Goal: Information Seeking & Learning: Learn about a topic

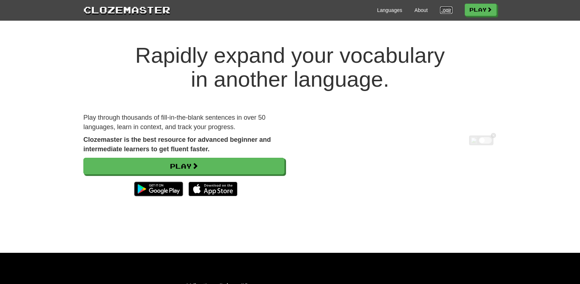
click at [440, 13] on link "Login" at bounding box center [446, 10] width 12 height 7
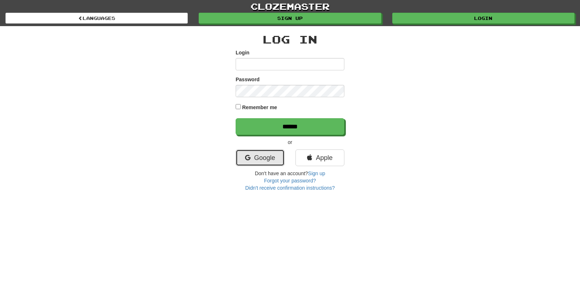
click at [255, 163] on link "Google" at bounding box center [260, 157] width 49 height 17
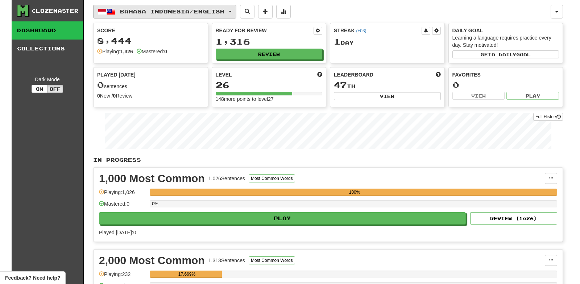
click at [219, 16] on button "Bahasa Indonesia / English" at bounding box center [164, 12] width 143 height 14
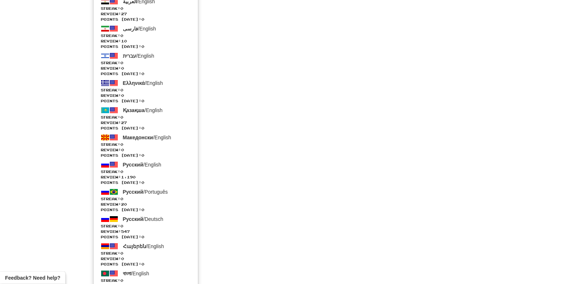
scroll to position [1198, 0]
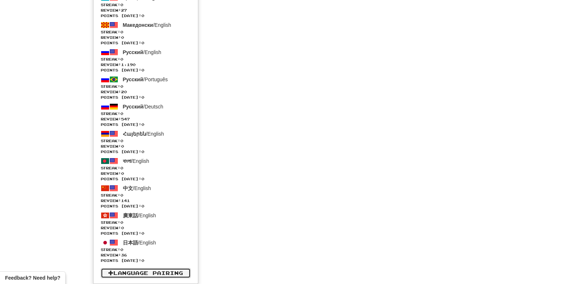
click at [165, 272] on link "Language Pairing" at bounding box center [146, 273] width 90 height 10
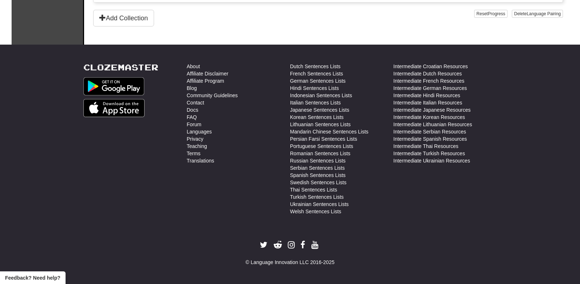
scroll to position [567, 0]
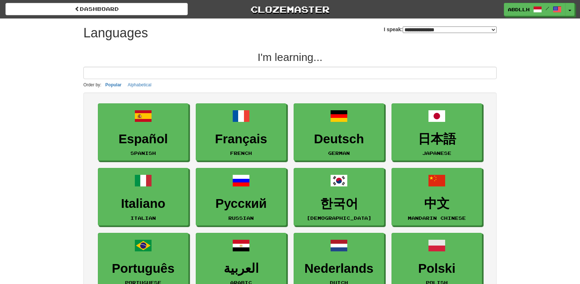
select select "*******"
click at [572, 8] on button "Toggle Dropdown" at bounding box center [569, 9] width 9 height 13
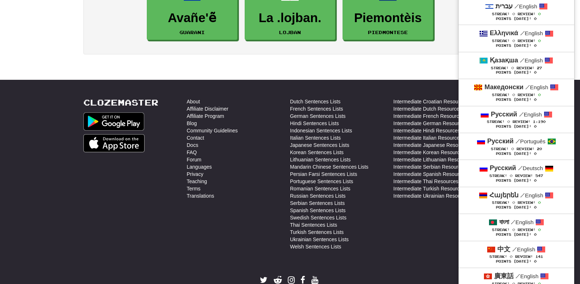
scroll to position [1328, 0]
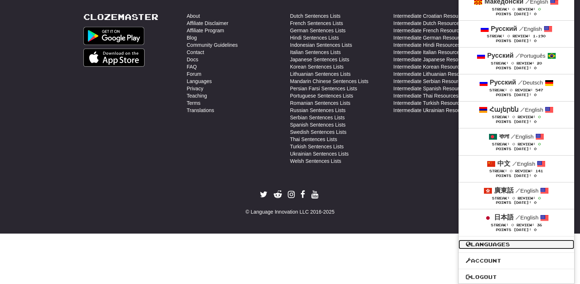
click at [491, 244] on link "Languages" at bounding box center [516, 244] width 116 height 9
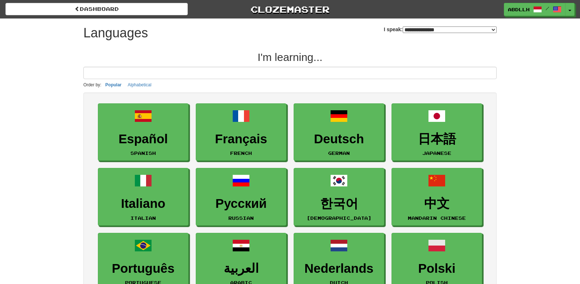
select select "*******"
click at [569, 12] on button "Toggle Dropdown" at bounding box center [569, 9] width 9 height 13
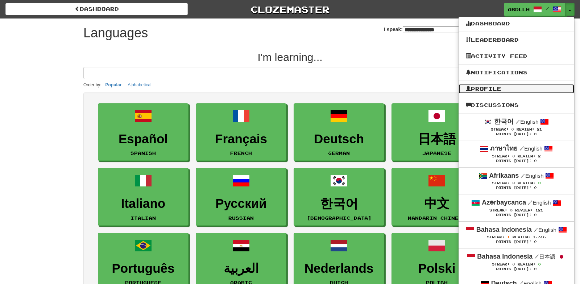
click at [499, 88] on link "Profile" at bounding box center [516, 88] width 116 height 9
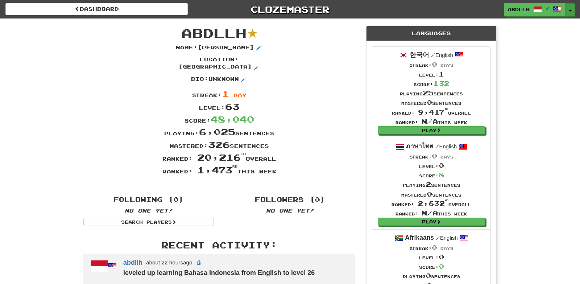
click at [571, 11] on span "button" at bounding box center [570, 10] width 3 height 1
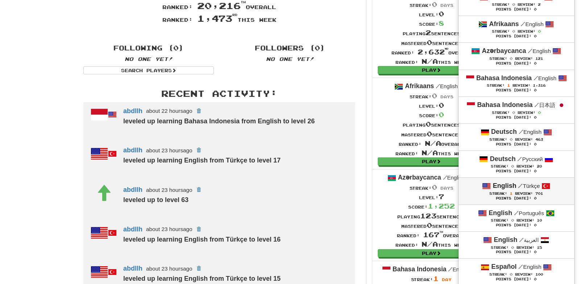
scroll to position [150, 0]
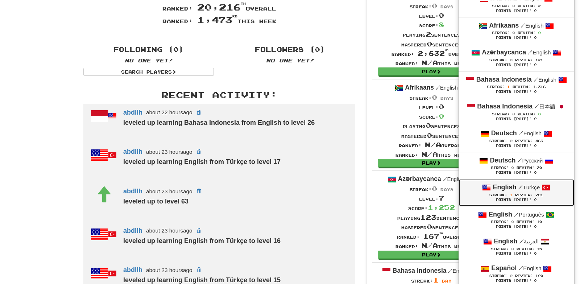
click at [500, 192] on div "English / Türkçe" at bounding box center [516, 187] width 101 height 9
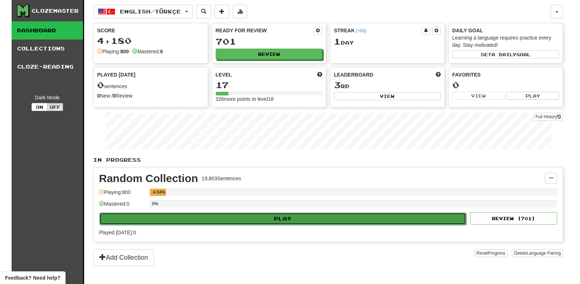
click at [269, 219] on button "Play" at bounding box center [282, 218] width 367 height 12
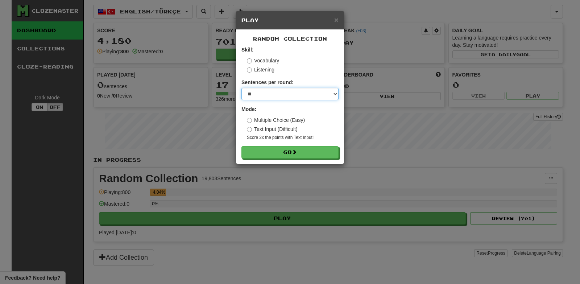
click at [241, 88] on select "* ** ** ** ** ** *** ********" at bounding box center [289, 94] width 97 height 12
select select "***"
click option "***" at bounding box center [0, 0] width 0 height 0
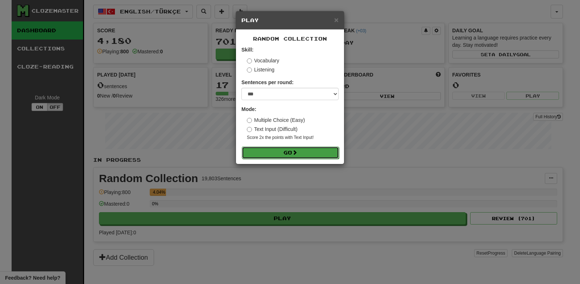
click at [285, 154] on button "Go" at bounding box center [290, 152] width 97 height 12
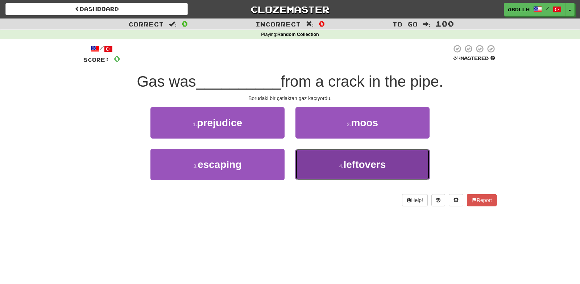
click at [335, 171] on button "4 . leftovers" at bounding box center [362, 165] width 134 height 32
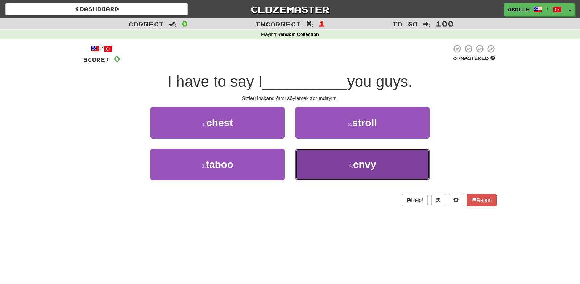
click at [345, 171] on button "4 . envy" at bounding box center [362, 165] width 134 height 32
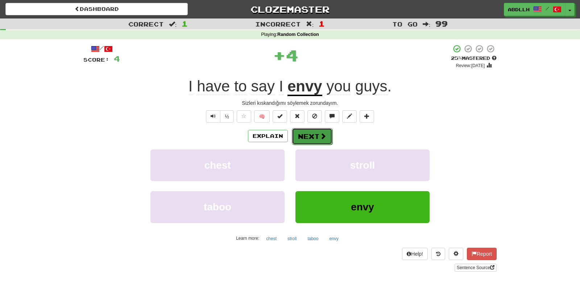
click at [304, 139] on button "Next" at bounding box center [312, 136] width 41 height 17
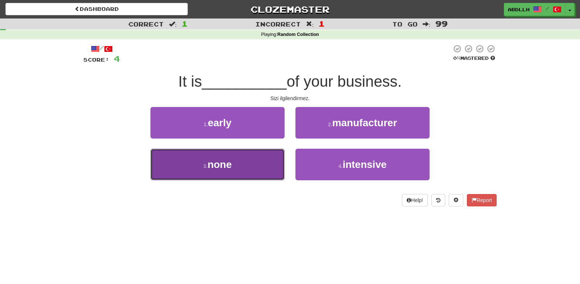
click at [258, 168] on button "3 . none" at bounding box center [217, 165] width 134 height 32
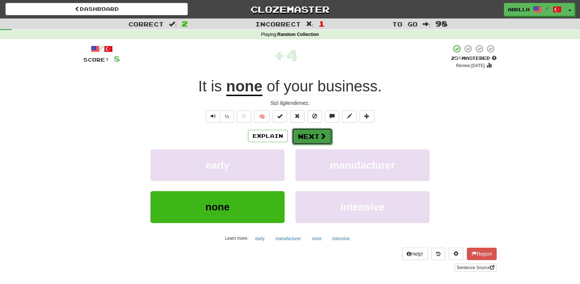
click at [306, 138] on button "Next" at bounding box center [312, 136] width 41 height 17
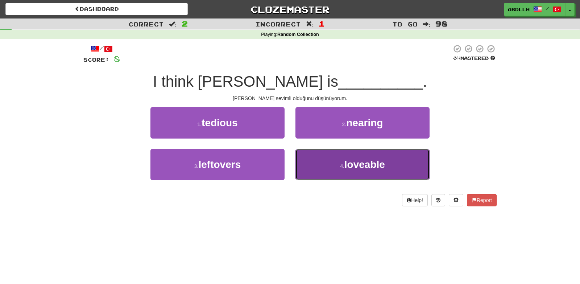
click at [319, 161] on button "4 . loveable" at bounding box center [362, 165] width 134 height 32
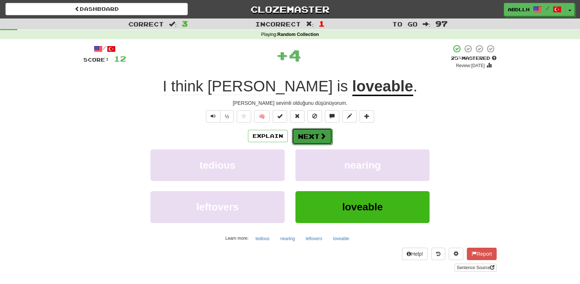
click at [299, 137] on button "Next" at bounding box center [312, 136] width 41 height 17
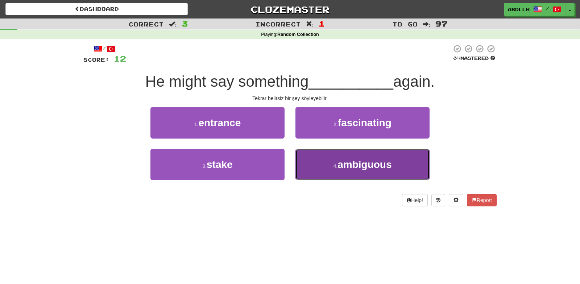
click at [314, 163] on button "4 . ambiguous" at bounding box center [362, 165] width 134 height 32
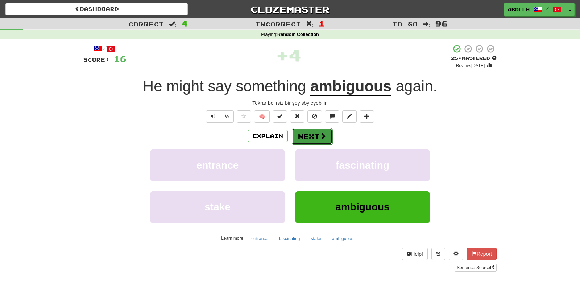
click at [306, 133] on button "Next" at bounding box center [312, 136] width 41 height 17
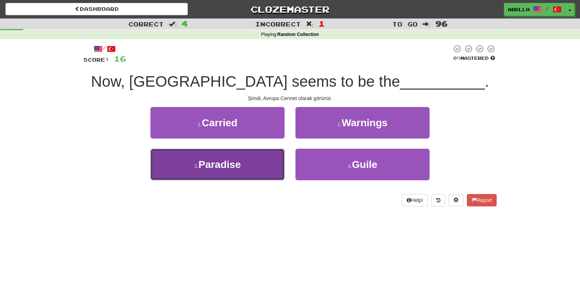
click at [252, 162] on button "3 . Paradise" at bounding box center [217, 165] width 134 height 32
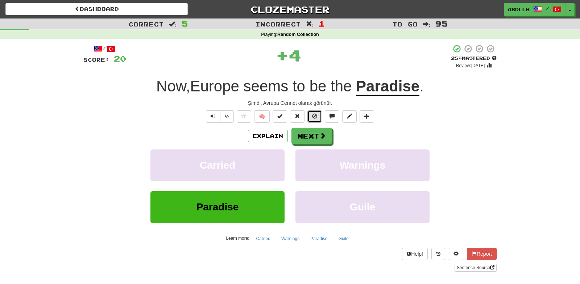
click at [313, 120] on button at bounding box center [314, 116] width 14 height 12
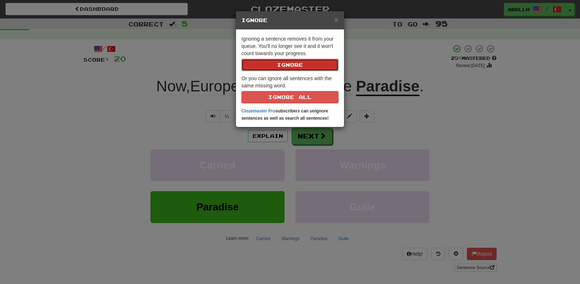
click at [280, 68] on button "Ignore" at bounding box center [289, 65] width 97 height 12
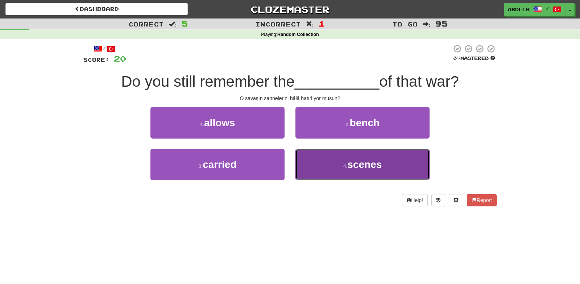
click at [321, 164] on button "4 . scenes" at bounding box center [362, 165] width 134 height 32
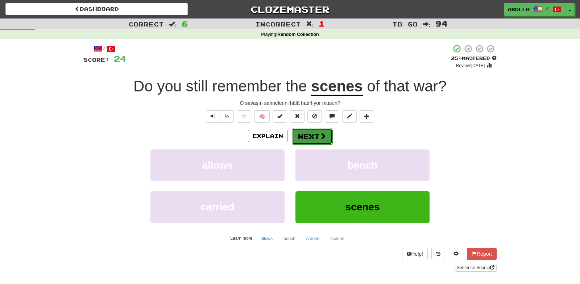
click at [314, 141] on button "Next" at bounding box center [312, 136] width 41 height 17
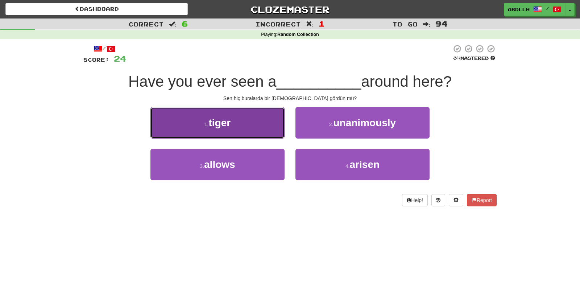
click at [265, 121] on button "1 . tiger" at bounding box center [217, 123] width 134 height 32
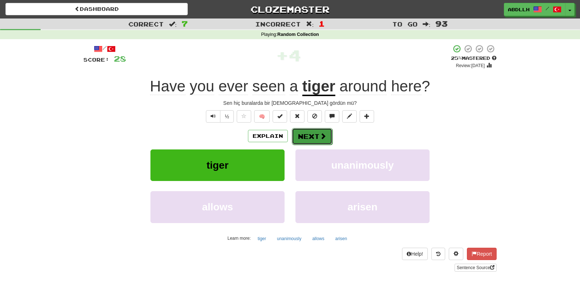
click at [300, 132] on button "Next" at bounding box center [312, 136] width 41 height 17
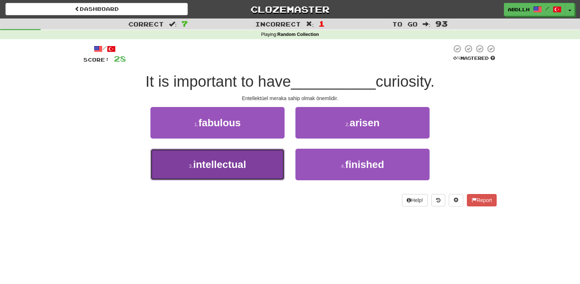
click at [255, 159] on button "3 . intellectual" at bounding box center [217, 165] width 134 height 32
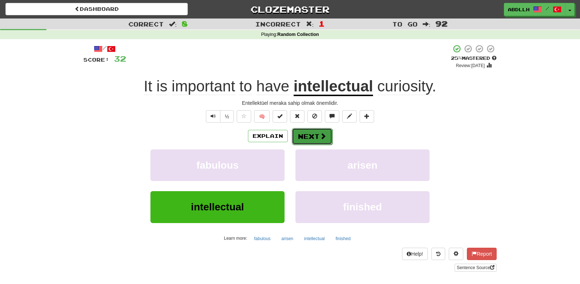
click at [306, 132] on button "Next" at bounding box center [312, 136] width 41 height 17
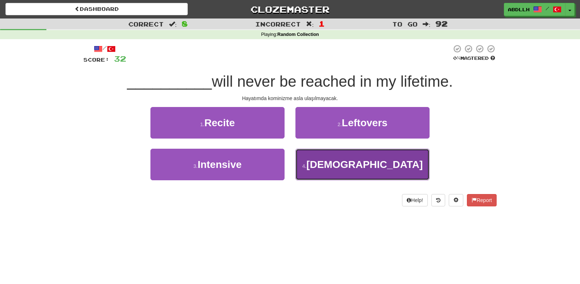
click at [316, 164] on button "4 . Communism" at bounding box center [362, 165] width 134 height 32
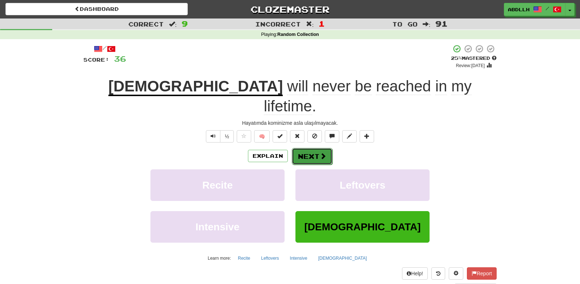
click at [304, 148] on button "Next" at bounding box center [312, 156] width 41 height 17
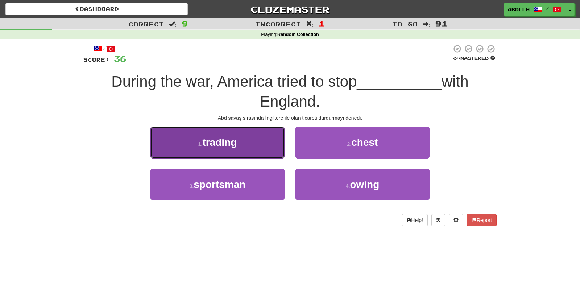
click at [248, 153] on button "1 . trading" at bounding box center [217, 142] width 134 height 32
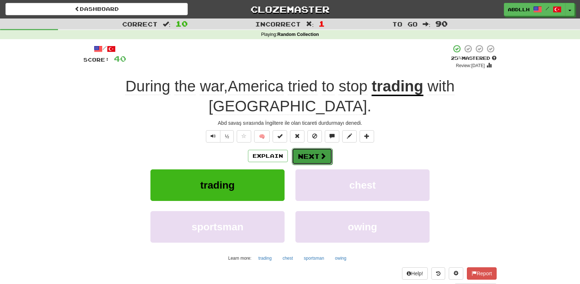
click at [296, 148] on button "Next" at bounding box center [312, 156] width 41 height 17
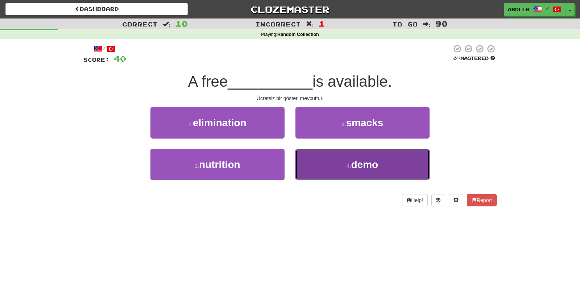
click at [323, 165] on button "4 . demo" at bounding box center [362, 165] width 134 height 32
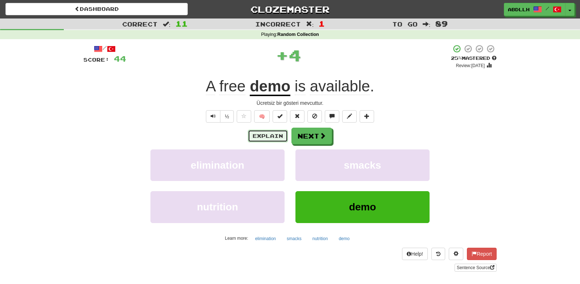
click at [271, 137] on button "Explain" at bounding box center [268, 136] width 40 height 12
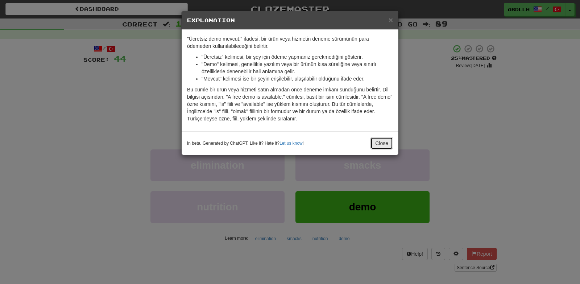
click at [374, 144] on button "Close" at bounding box center [381, 143] width 22 height 12
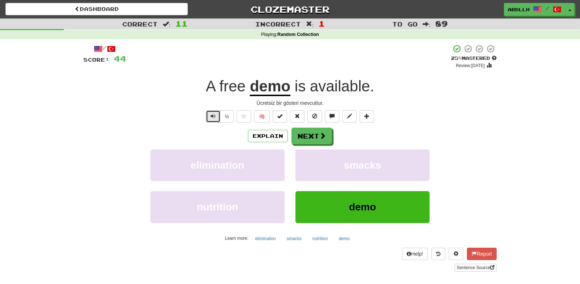
click at [213, 119] on span "Text-to-speech controls" at bounding box center [213, 115] width 5 height 5
click at [300, 138] on button "Next" at bounding box center [312, 136] width 41 height 17
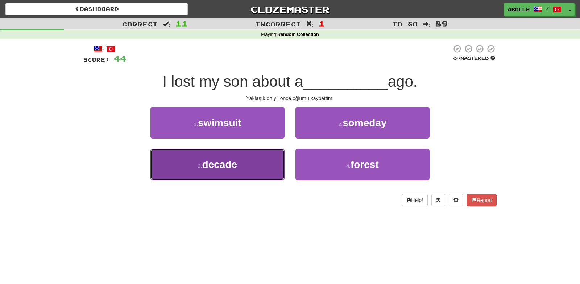
click at [273, 162] on button "3 . decade" at bounding box center [217, 165] width 134 height 32
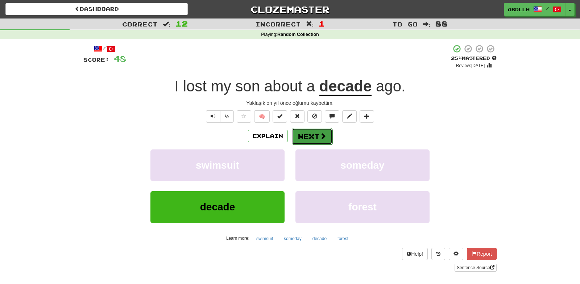
click at [310, 137] on button "Next" at bounding box center [312, 136] width 41 height 17
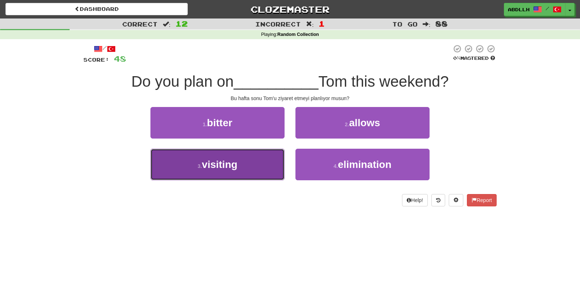
click at [253, 172] on button "3 . visiting" at bounding box center [217, 165] width 134 height 32
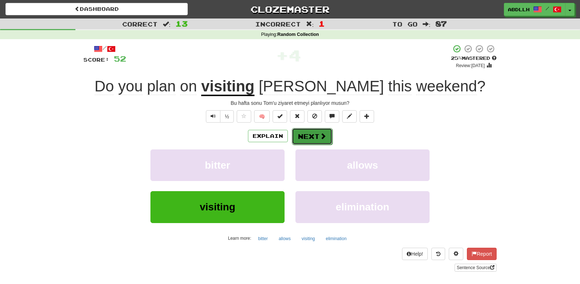
click at [313, 134] on button "Next" at bounding box center [312, 136] width 41 height 17
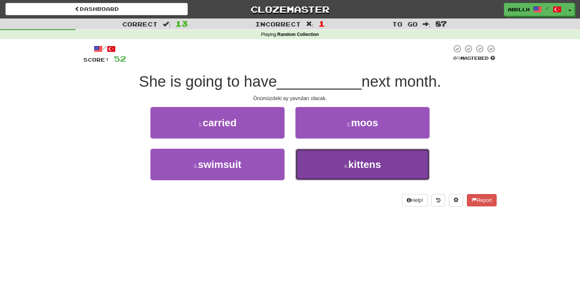
click at [326, 164] on button "4 . kittens" at bounding box center [362, 165] width 134 height 32
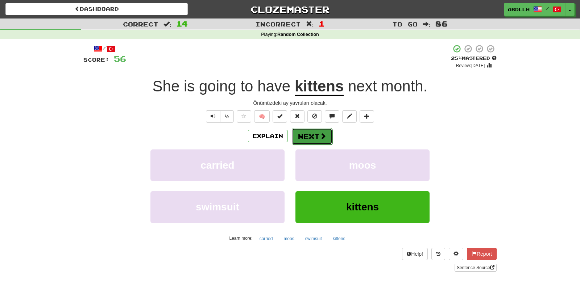
click at [307, 136] on button "Next" at bounding box center [312, 136] width 41 height 17
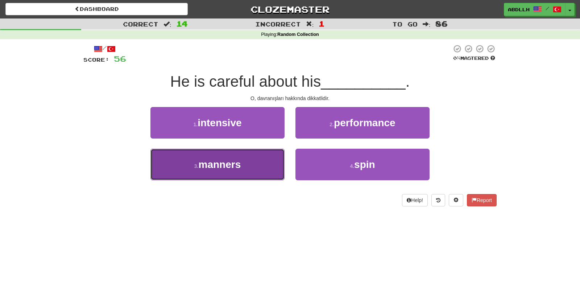
click at [263, 169] on button "3 . manners" at bounding box center [217, 165] width 134 height 32
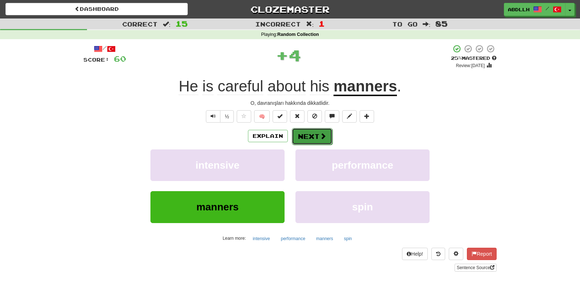
click at [322, 139] on span at bounding box center [323, 136] width 7 height 7
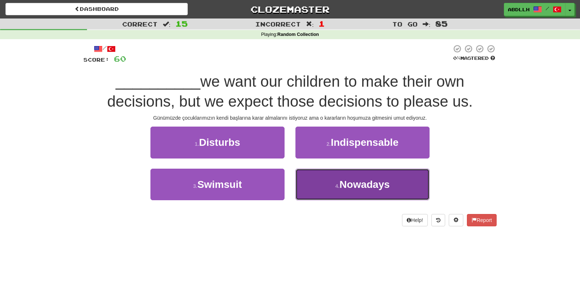
click at [316, 188] on button "4 . Nowadays" at bounding box center [362, 185] width 134 height 32
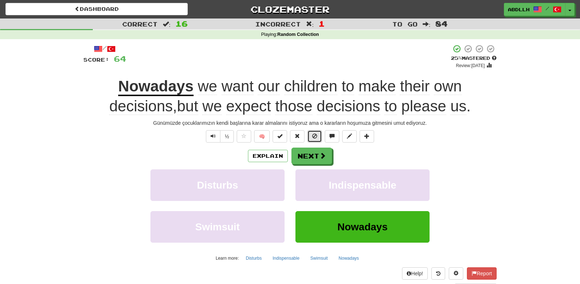
click at [311, 138] on button at bounding box center [314, 136] width 14 height 12
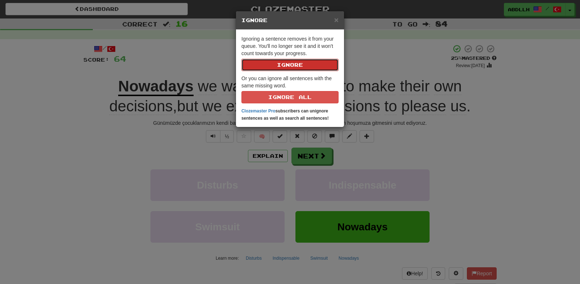
click at [282, 64] on button "Ignore" at bounding box center [289, 65] width 97 height 12
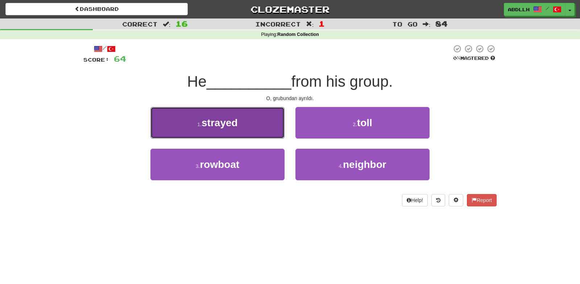
click at [271, 122] on button "1 . strayed" at bounding box center [217, 123] width 134 height 32
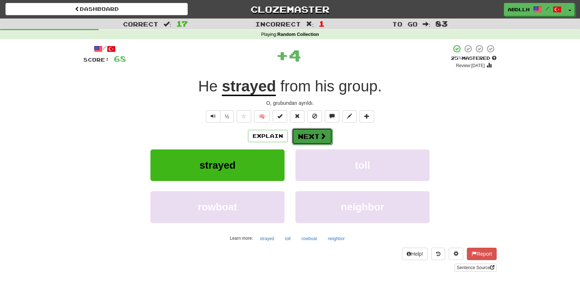
click at [310, 135] on button "Next" at bounding box center [312, 136] width 41 height 17
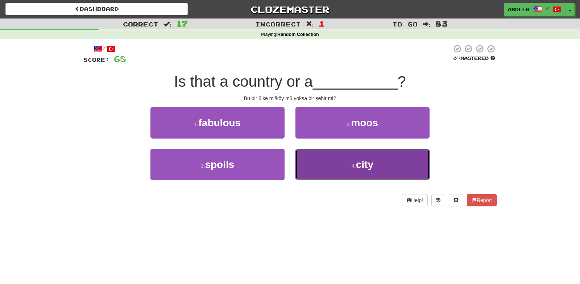
click at [308, 161] on button "4 . city" at bounding box center [362, 165] width 134 height 32
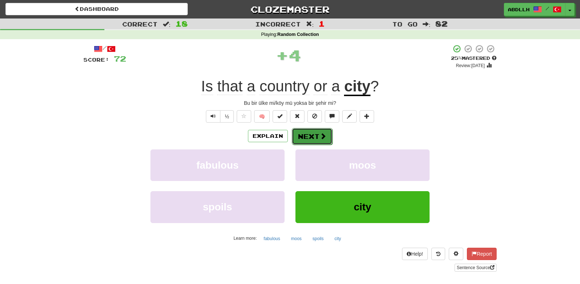
click at [307, 139] on button "Next" at bounding box center [312, 136] width 41 height 17
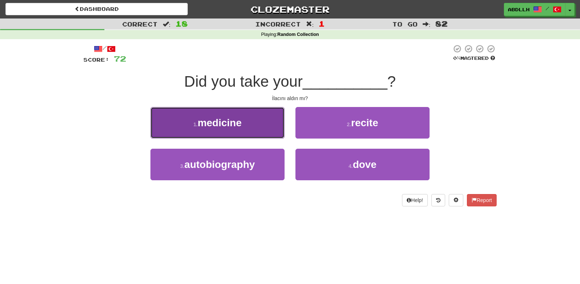
click at [270, 123] on button "1 . medicine" at bounding box center [217, 123] width 134 height 32
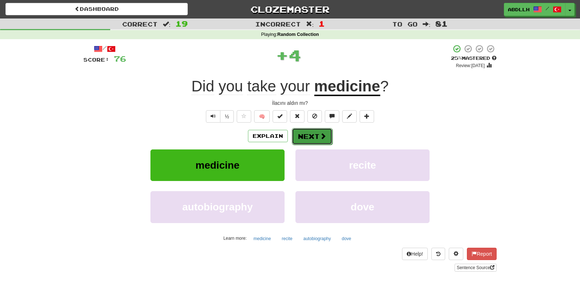
click at [308, 135] on button "Next" at bounding box center [312, 136] width 41 height 17
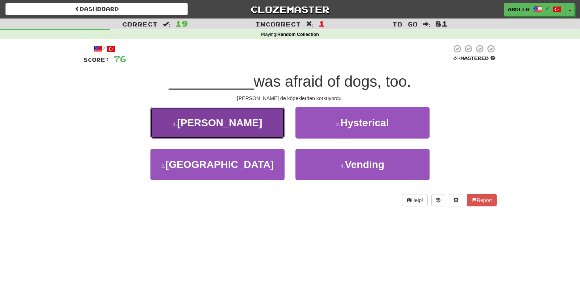
click at [264, 128] on button "1 . Andersen" at bounding box center [217, 123] width 134 height 32
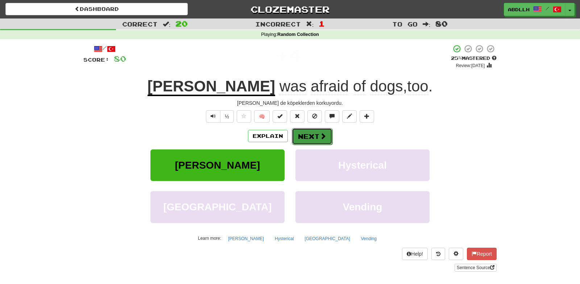
click at [305, 135] on button "Next" at bounding box center [312, 136] width 41 height 17
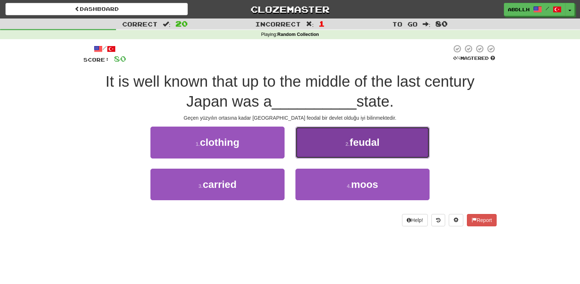
click at [310, 143] on button "2 . feudal" at bounding box center [362, 142] width 134 height 32
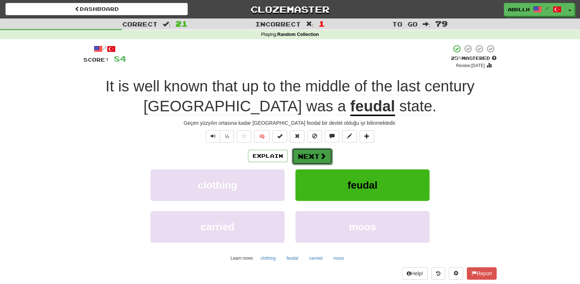
click at [298, 154] on button "Next" at bounding box center [312, 156] width 41 height 17
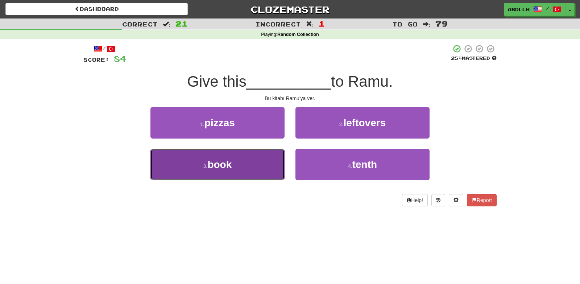
click at [266, 160] on button "3 . book" at bounding box center [217, 165] width 134 height 32
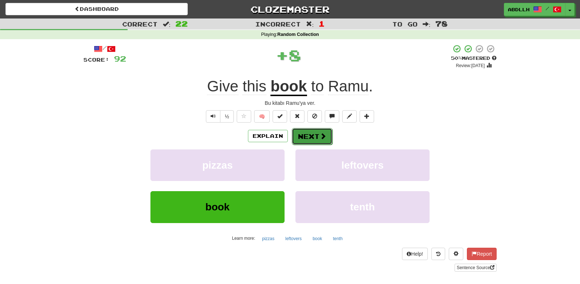
click at [307, 133] on button "Next" at bounding box center [312, 136] width 41 height 17
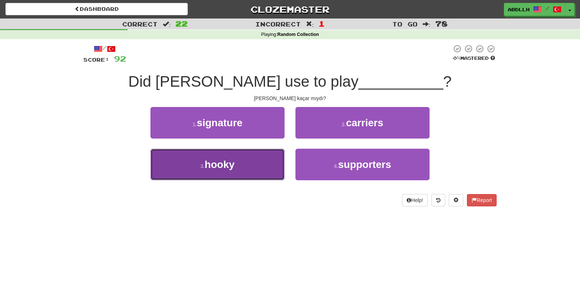
click at [257, 163] on button "3 . hooky" at bounding box center [217, 165] width 134 height 32
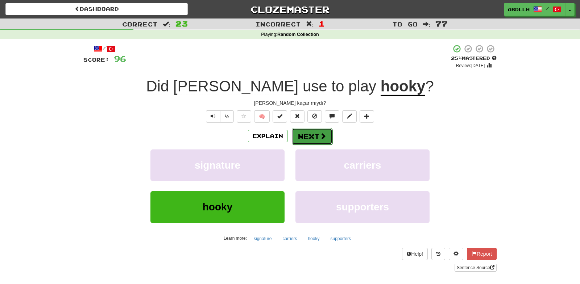
click at [313, 135] on button "Next" at bounding box center [312, 136] width 41 height 17
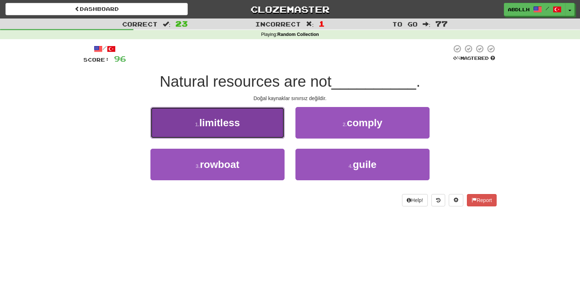
click at [265, 126] on button "1 . limitless" at bounding box center [217, 123] width 134 height 32
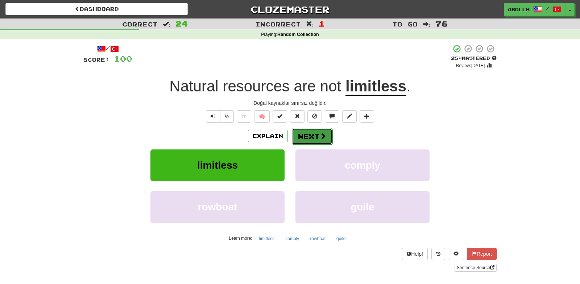
click at [311, 139] on button "Next" at bounding box center [312, 136] width 41 height 17
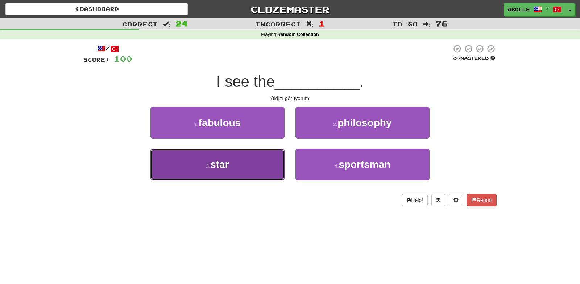
click at [244, 163] on button "3 . star" at bounding box center [217, 165] width 134 height 32
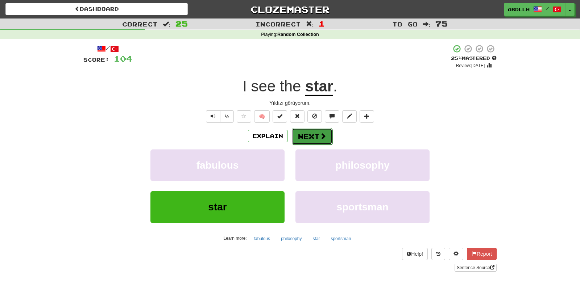
click at [305, 132] on button "Next" at bounding box center [312, 136] width 41 height 17
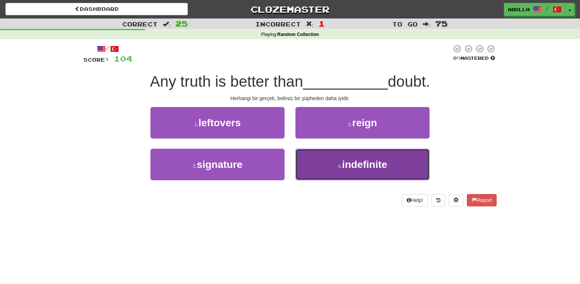
click at [325, 170] on button "4 . indefinite" at bounding box center [362, 165] width 134 height 32
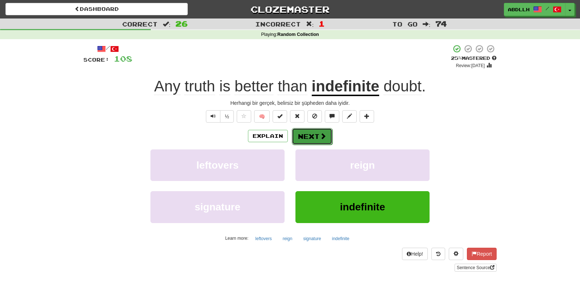
click at [306, 138] on button "Next" at bounding box center [312, 136] width 41 height 17
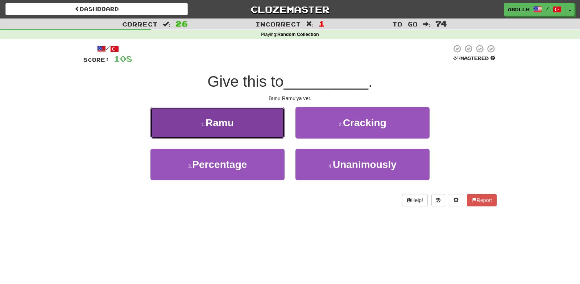
click at [254, 126] on button "1 . Ramu" at bounding box center [217, 123] width 134 height 32
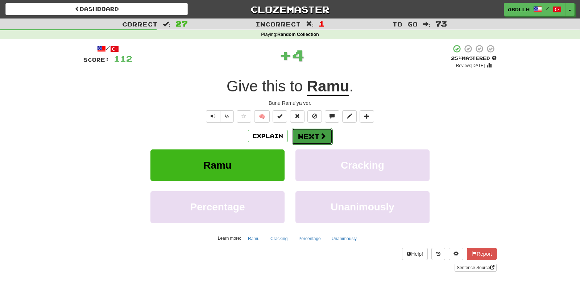
click at [308, 137] on button "Next" at bounding box center [312, 136] width 41 height 17
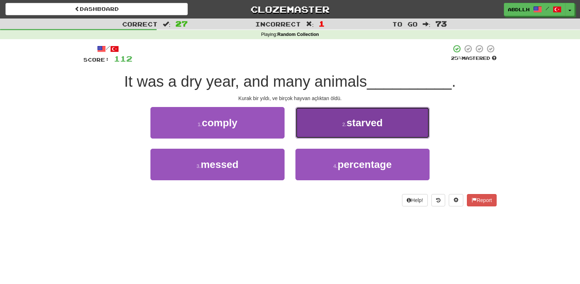
click at [324, 126] on button "2 . starved" at bounding box center [362, 123] width 134 height 32
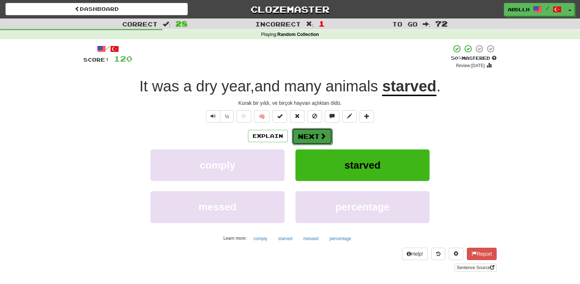
click at [295, 136] on button "Next" at bounding box center [312, 136] width 41 height 17
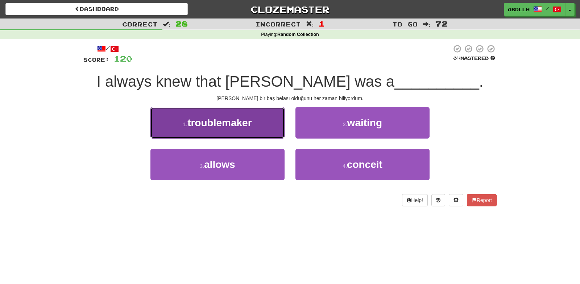
click at [262, 133] on button "1 . troublemaker" at bounding box center [217, 123] width 134 height 32
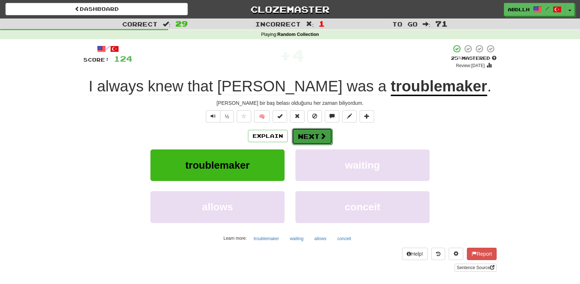
click at [310, 136] on button "Next" at bounding box center [312, 136] width 41 height 17
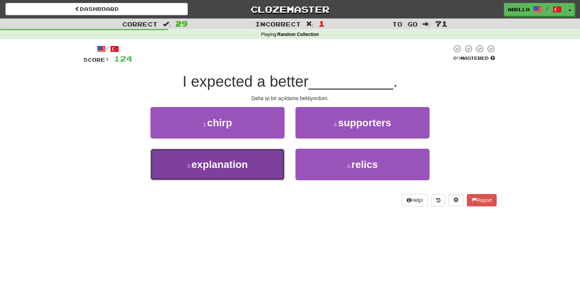
click at [263, 159] on button "3 . explanation" at bounding box center [217, 165] width 134 height 32
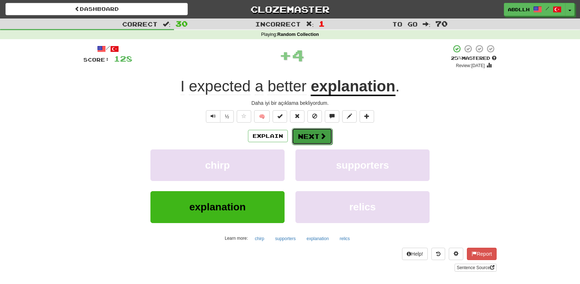
click at [306, 133] on button "Next" at bounding box center [312, 136] width 41 height 17
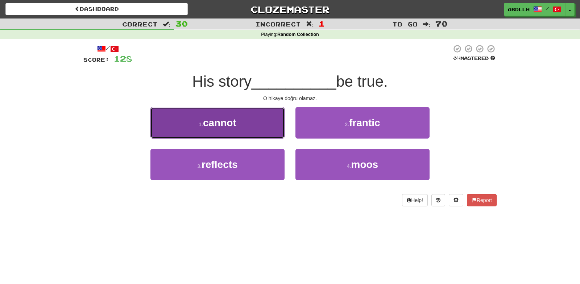
click at [262, 127] on button "1 . cannot" at bounding box center [217, 123] width 134 height 32
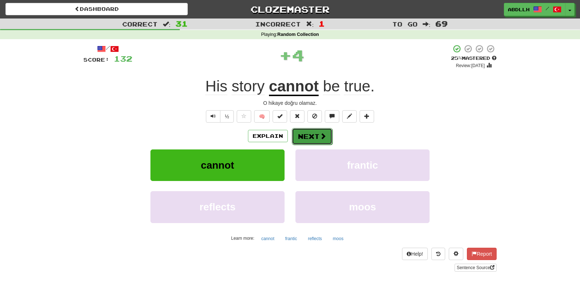
click at [310, 141] on button "Next" at bounding box center [312, 136] width 41 height 17
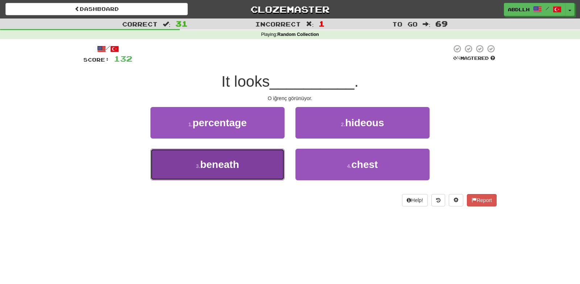
click at [261, 157] on button "3 . beneath" at bounding box center [217, 165] width 134 height 32
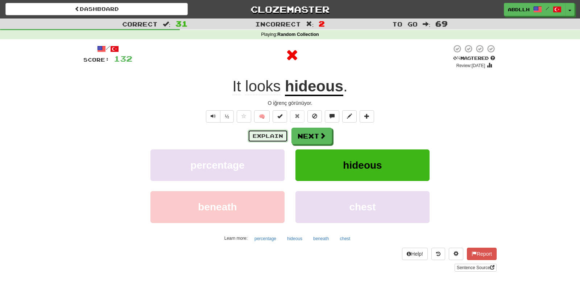
click at [271, 134] on button "Explain" at bounding box center [268, 136] width 40 height 12
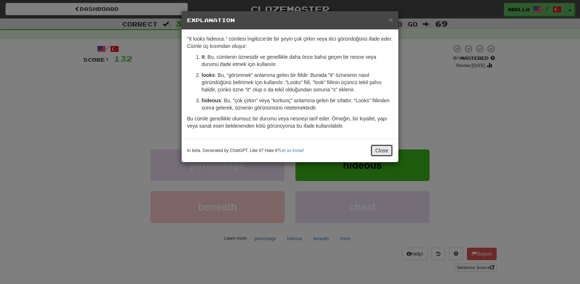
click at [384, 153] on button "Close" at bounding box center [381, 150] width 22 height 12
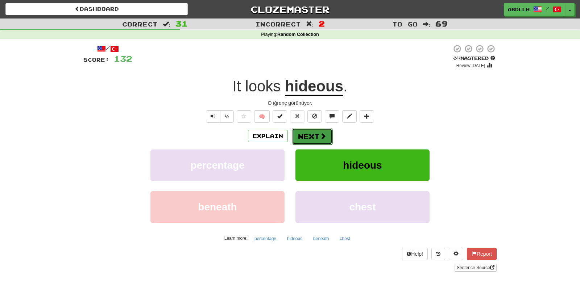
click at [310, 134] on button "Next" at bounding box center [312, 136] width 41 height 17
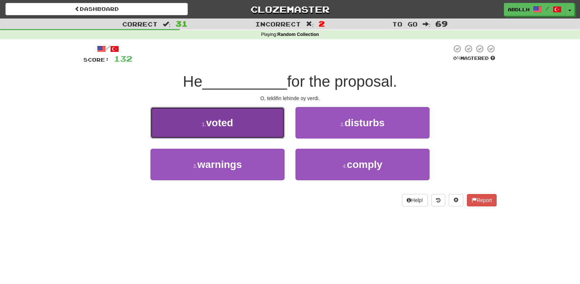
click at [266, 123] on button "1 . voted" at bounding box center [217, 123] width 134 height 32
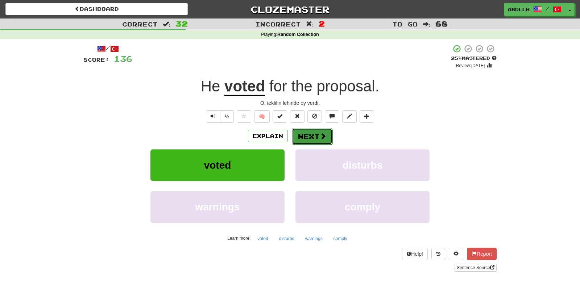
click at [302, 136] on button "Next" at bounding box center [312, 136] width 41 height 17
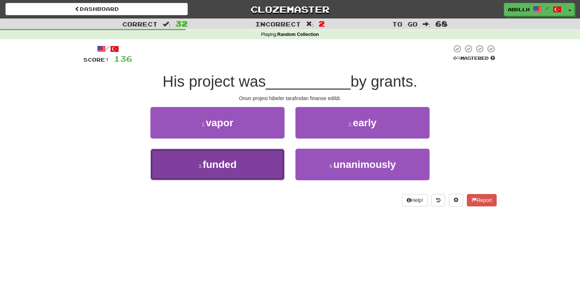
click at [253, 163] on button "3 . funded" at bounding box center [217, 165] width 134 height 32
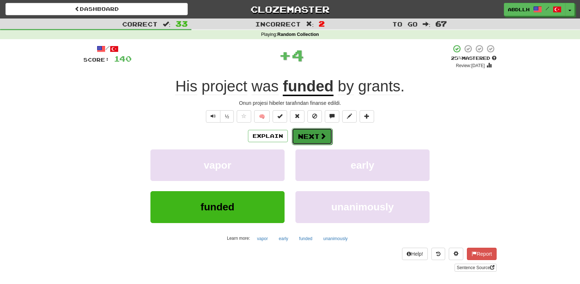
click at [313, 135] on button "Next" at bounding box center [312, 136] width 41 height 17
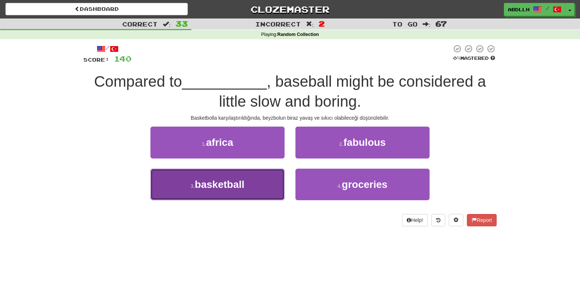
click at [250, 187] on button "3 . basketball" at bounding box center [217, 185] width 134 height 32
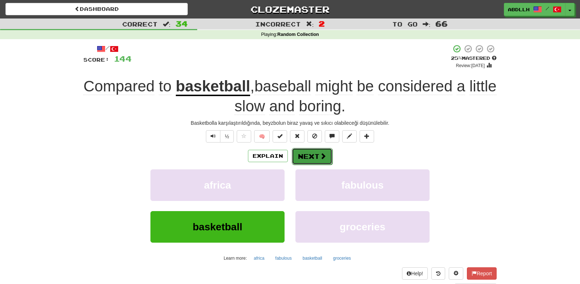
click at [313, 153] on button "Next" at bounding box center [312, 156] width 41 height 17
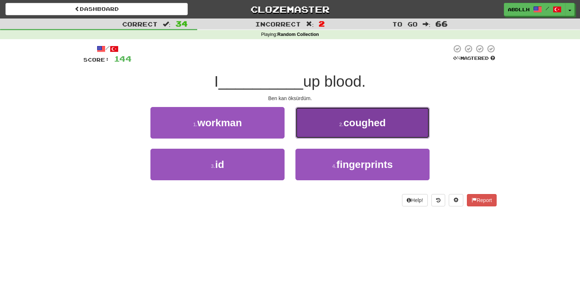
click at [310, 133] on button "2 . coughed" at bounding box center [362, 123] width 134 height 32
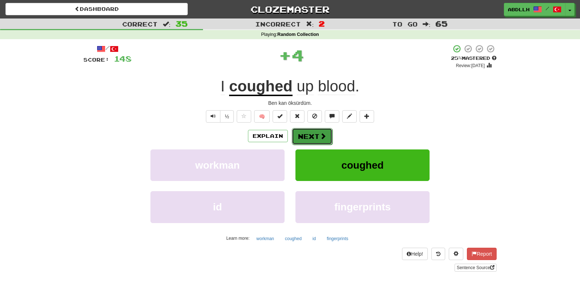
click at [298, 136] on button "Next" at bounding box center [312, 136] width 41 height 17
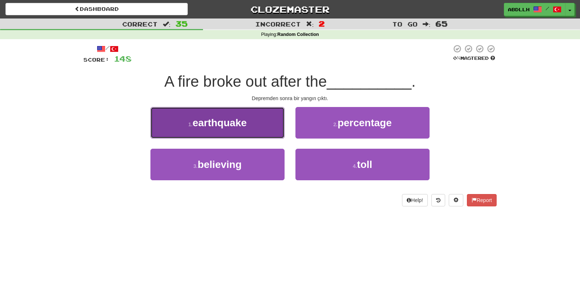
click at [273, 128] on button "1 . earthquake" at bounding box center [217, 123] width 134 height 32
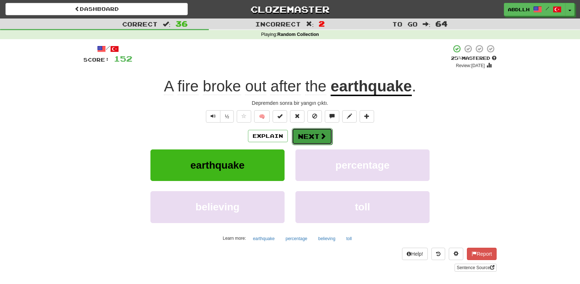
click at [311, 136] on button "Next" at bounding box center [312, 136] width 41 height 17
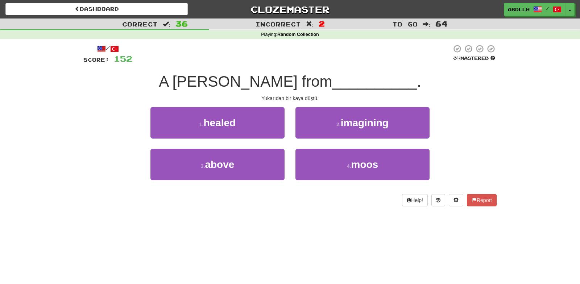
click at [485, 139] on div "1 . healed 2 . imagining" at bounding box center [289, 128] width 435 height 42
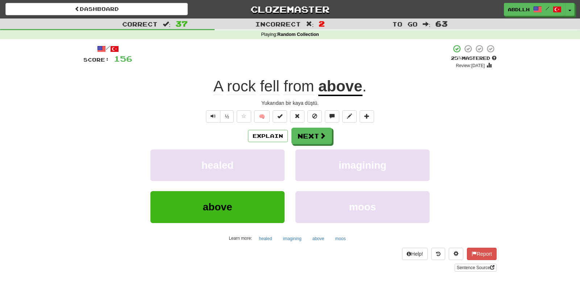
drag, startPoint x: 423, startPoint y: 119, endPoint x: 431, endPoint y: 122, distance: 8.9
click at [425, 121] on div "½ 🧠" at bounding box center [289, 116] width 413 height 12
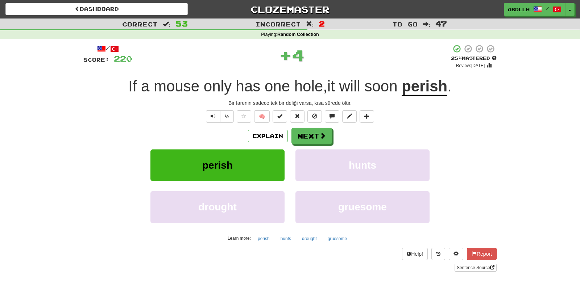
click at [434, 116] on div "½ 🧠" at bounding box center [289, 116] width 413 height 12
click at [272, 133] on button "Explain" at bounding box center [268, 136] width 40 height 12
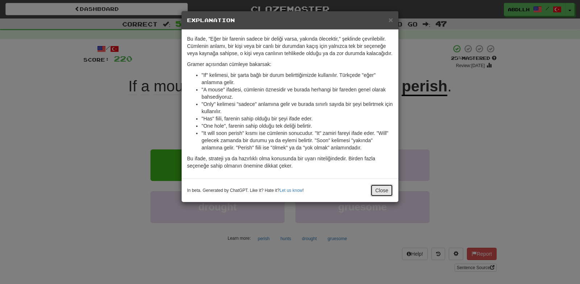
click at [381, 192] on button "Close" at bounding box center [381, 190] width 22 height 12
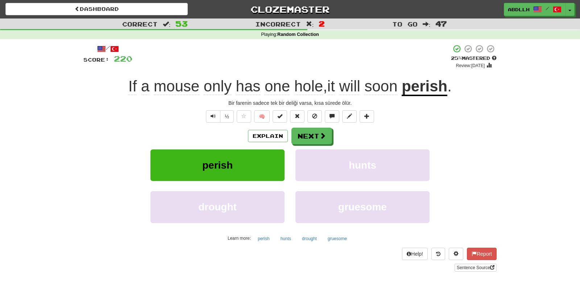
click at [464, 138] on div "Explain Next" at bounding box center [289, 136] width 413 height 17
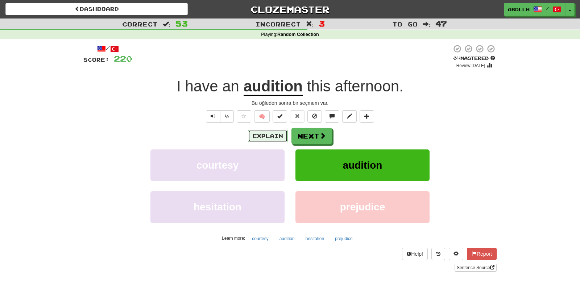
click at [260, 136] on button "Explain" at bounding box center [268, 136] width 40 height 12
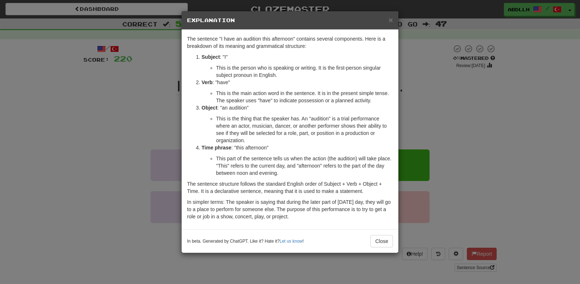
click at [316, 116] on li "This is the thing that the speaker has. An "audition" is a trial performance wh…" at bounding box center [304, 129] width 177 height 29
copy li "audition"
click at [386, 240] on button "Close" at bounding box center [381, 241] width 22 height 12
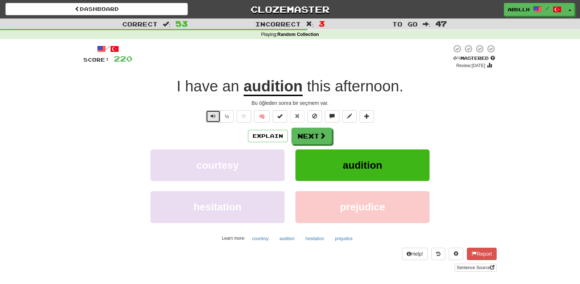
click at [215, 114] on span "Text-to-speech controls" at bounding box center [213, 115] width 5 height 5
click at [309, 142] on button "Next" at bounding box center [312, 136] width 41 height 17
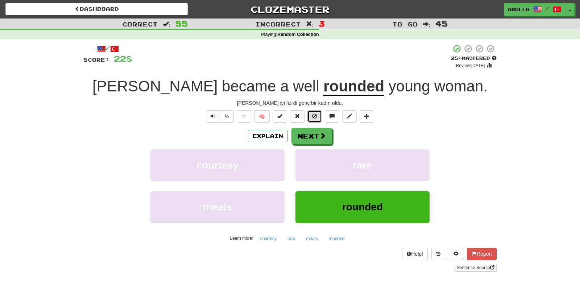
click at [316, 116] on span at bounding box center [314, 115] width 5 height 5
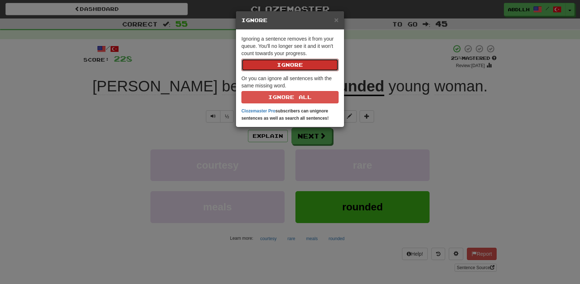
click at [300, 67] on button "Ignore" at bounding box center [289, 65] width 97 height 12
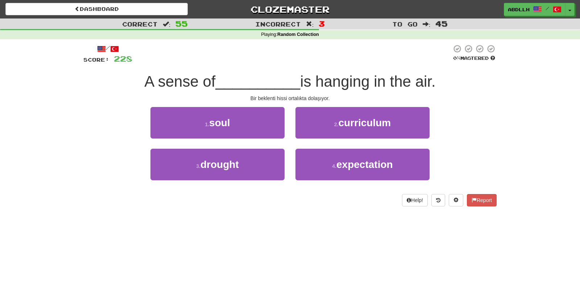
click at [477, 104] on div "/ Score: 228 0 % Mastered A sense of __________ is hanging in the air. Bir bekl…" at bounding box center [289, 125] width 413 height 162
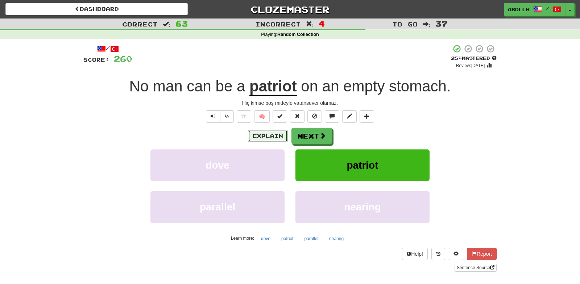
click at [269, 137] on button "Explain" at bounding box center [268, 136] width 40 height 12
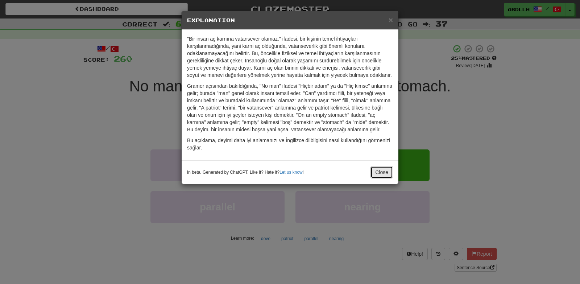
click at [384, 166] on button "Close" at bounding box center [381, 172] width 22 height 12
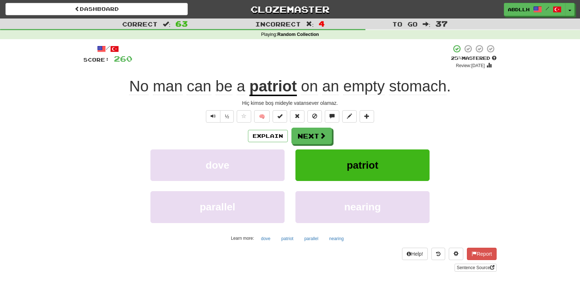
click at [278, 94] on u "patriot" at bounding box center [272, 87] width 47 height 18
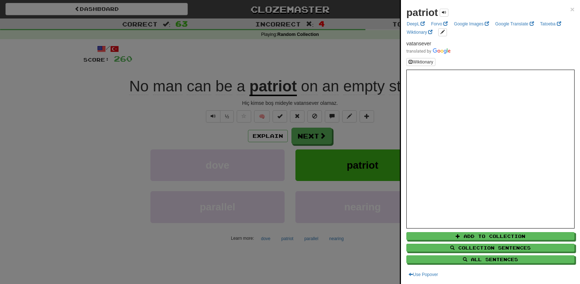
click at [331, 65] on div at bounding box center [290, 142] width 580 height 284
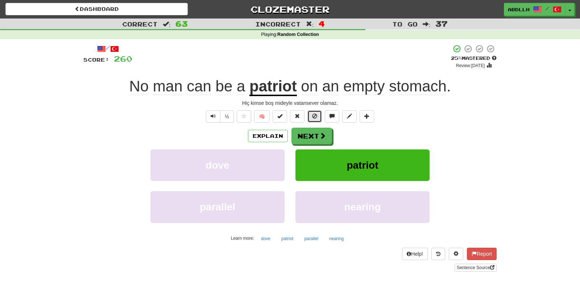
click at [315, 115] on span at bounding box center [314, 115] width 5 height 5
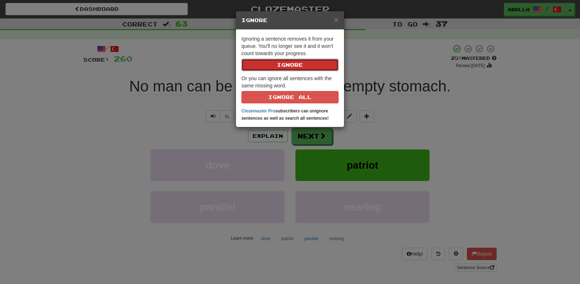
drag, startPoint x: 287, startPoint y: 64, endPoint x: 296, endPoint y: 70, distance: 11.1
click at [287, 64] on button "Ignore" at bounding box center [289, 65] width 97 height 12
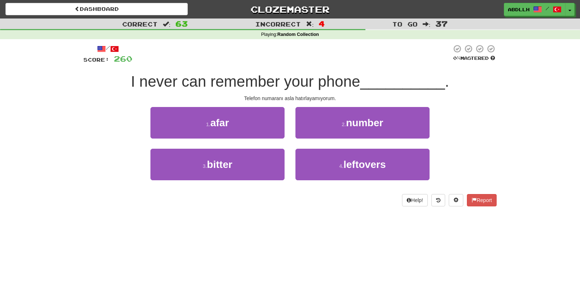
click at [482, 126] on div "1 . afar 2 . number" at bounding box center [289, 128] width 435 height 42
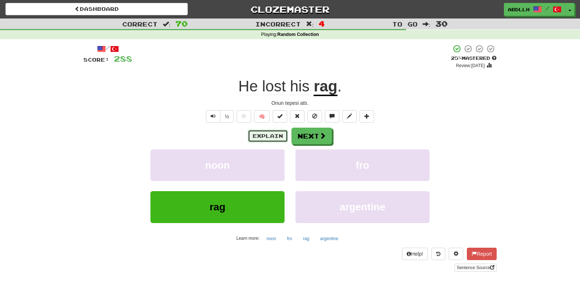
click at [259, 138] on button "Explain" at bounding box center [268, 136] width 40 height 12
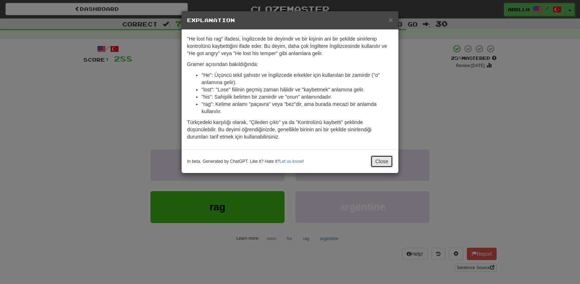
click at [385, 162] on button "Close" at bounding box center [381, 161] width 22 height 12
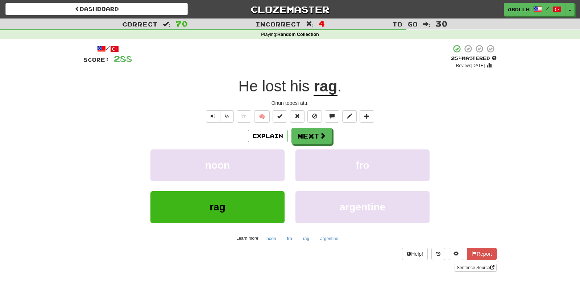
click at [429, 107] on div "Onun tepesi attı." at bounding box center [289, 102] width 413 height 7
click at [280, 136] on button "Explain" at bounding box center [268, 136] width 40 height 12
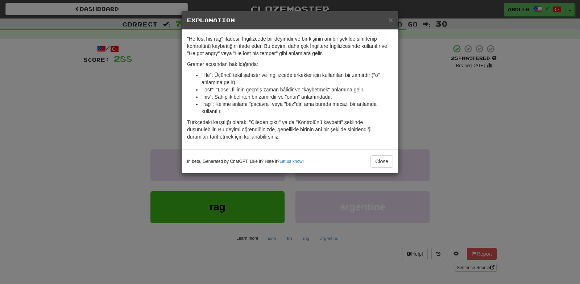
click at [439, 110] on div "× Explanation "He lost his rag" ifadesi, İngilizcede bir deyimdir ve bir kişini…" at bounding box center [290, 142] width 580 height 284
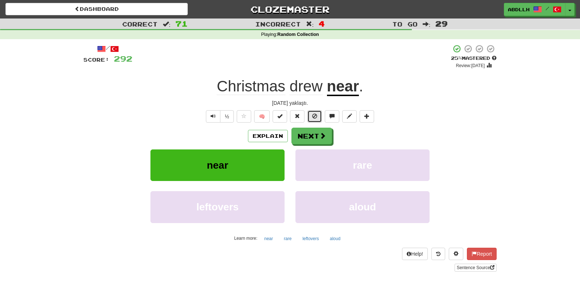
click at [315, 119] on span at bounding box center [314, 115] width 5 height 5
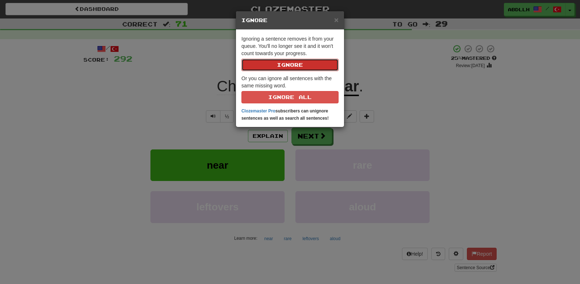
click at [293, 69] on button "Ignore" at bounding box center [289, 65] width 97 height 12
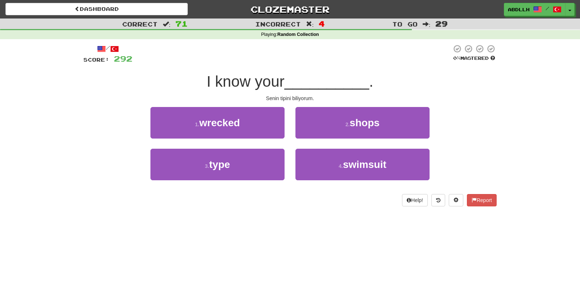
click at [463, 90] on div "I know your __________ ." at bounding box center [289, 82] width 413 height 20
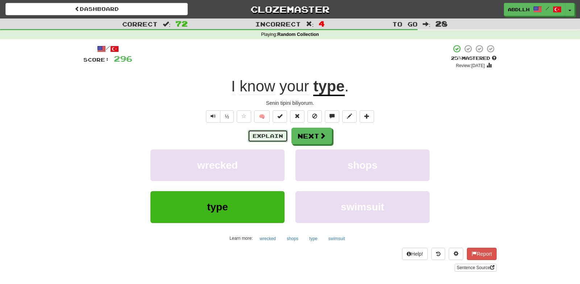
click at [276, 138] on button "Explain" at bounding box center [268, 136] width 40 height 12
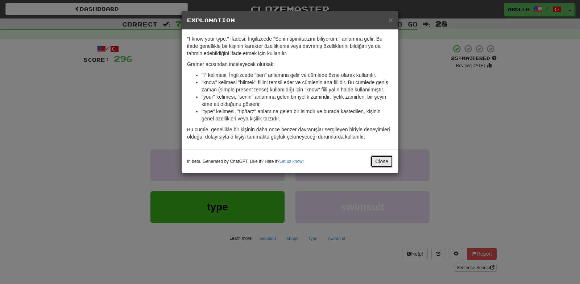
click at [372, 162] on button "Close" at bounding box center [381, 161] width 22 height 12
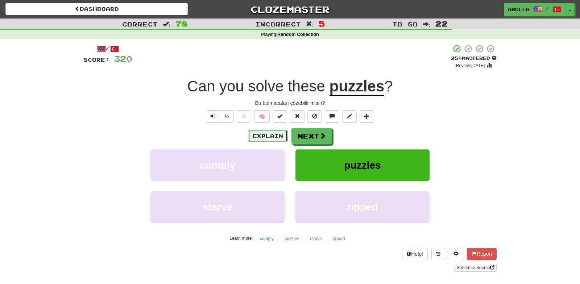
click at [253, 137] on button "Explain" at bounding box center [268, 136] width 40 height 12
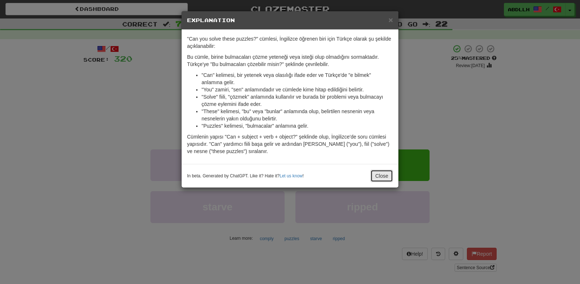
click at [377, 177] on button "Close" at bounding box center [381, 176] width 22 height 12
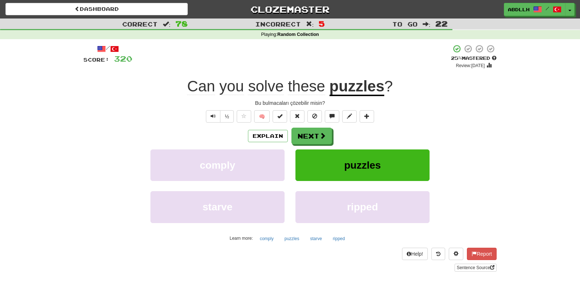
click at [414, 118] on div "½ 🧠" at bounding box center [289, 116] width 413 height 12
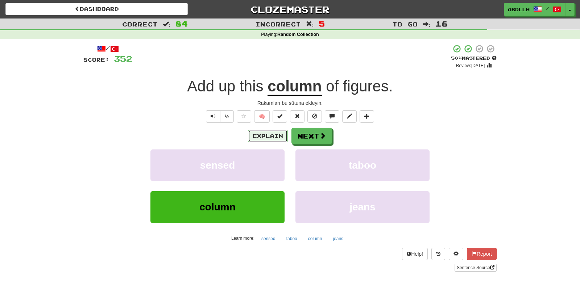
click at [259, 134] on button "Explain" at bounding box center [268, 136] width 40 height 12
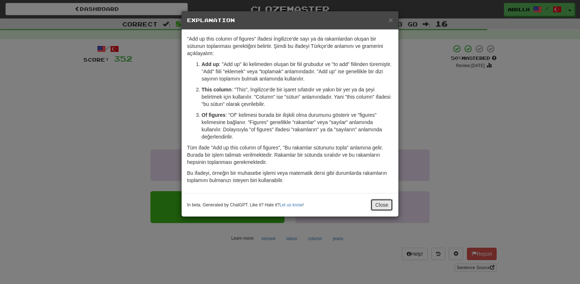
click at [380, 210] on button "Close" at bounding box center [381, 205] width 22 height 12
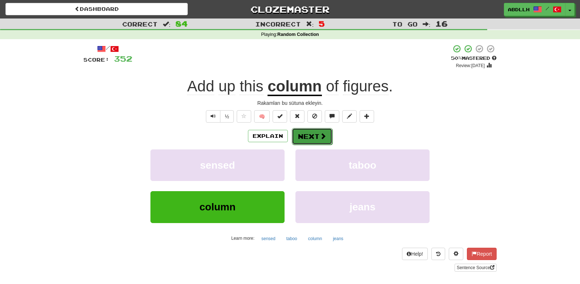
click at [319, 136] on button "Next" at bounding box center [312, 136] width 41 height 17
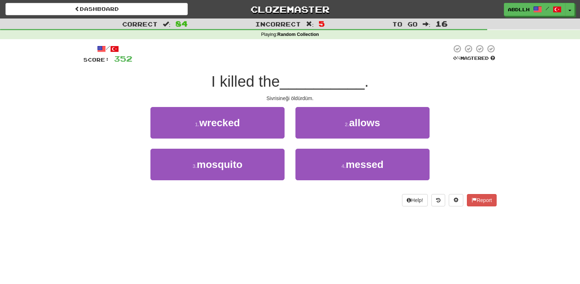
click at [458, 116] on div "1 . wrecked 2 . allows" at bounding box center [289, 128] width 435 height 42
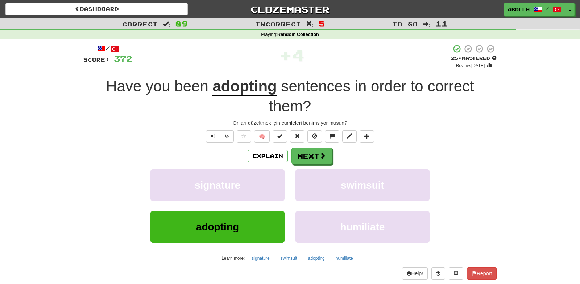
click at [458, 117] on div "/ Score: 372 + 4 25 % Mastered Review: 2025-08-18 Have you been adopting senten…" at bounding box center [289, 167] width 413 height 247
click at [316, 134] on span at bounding box center [314, 135] width 5 height 5
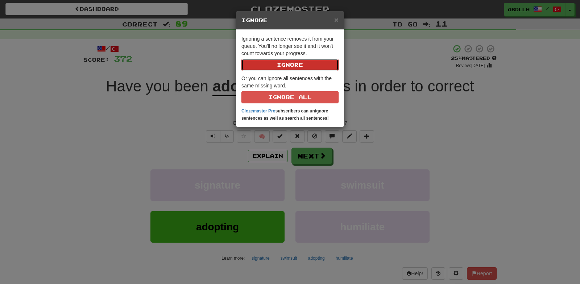
click at [304, 60] on button "Ignore" at bounding box center [289, 65] width 97 height 12
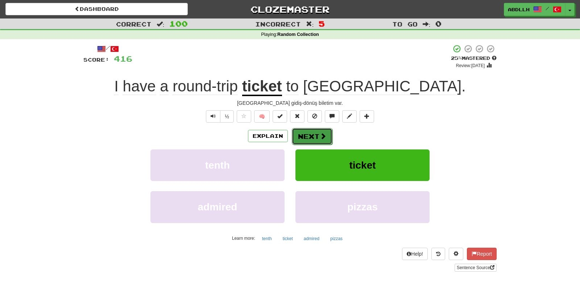
click at [319, 140] on button "Next" at bounding box center [312, 136] width 41 height 17
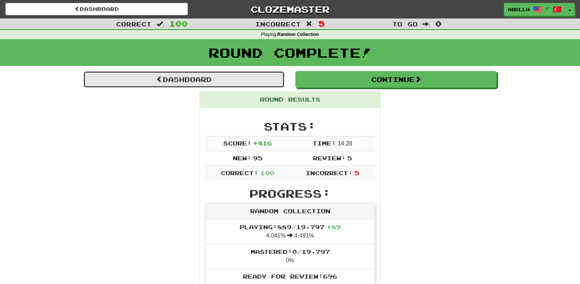
click at [211, 75] on link "Dashboard" at bounding box center [183, 79] width 201 height 17
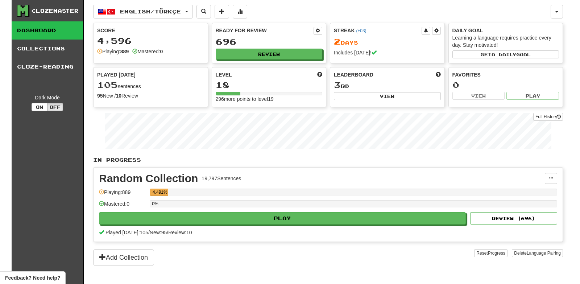
click at [245, 79] on div "Level 18 296 more points to level 19" at bounding box center [269, 86] width 114 height 39
click at [193, 12] on button "English / Türkçe" at bounding box center [143, 12] width 100 height 14
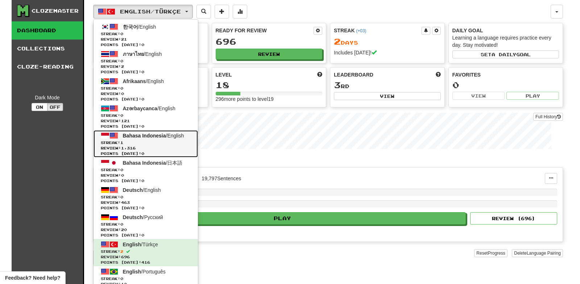
click at [179, 142] on span "Streak: 1" at bounding box center [146, 142] width 90 height 5
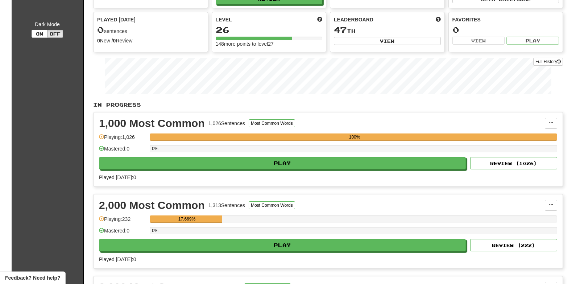
scroll to position [100, 0]
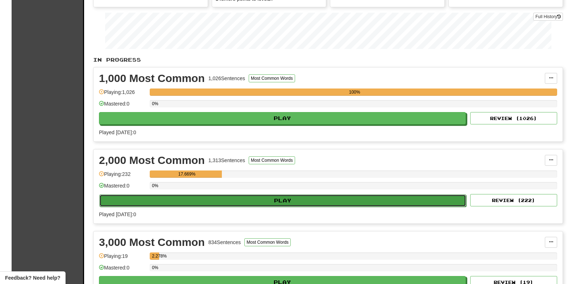
click at [270, 203] on button "Play" at bounding box center [282, 200] width 367 height 12
select select "***"
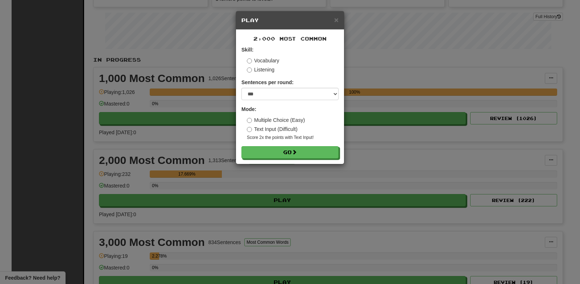
click at [292, 144] on form "Skill: Vocabulary Listening Sentences per round: * ** ** ** ** ** *** ******** …" at bounding box center [289, 102] width 97 height 112
click at [293, 151] on button "Go" at bounding box center [290, 152] width 97 height 12
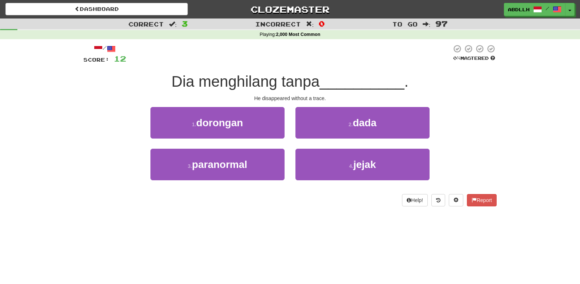
click at [282, 99] on div "He disappeared without a trace." at bounding box center [289, 98] width 413 height 7
click at [472, 110] on div "1 . dorongan 2 . dada" at bounding box center [289, 128] width 435 height 42
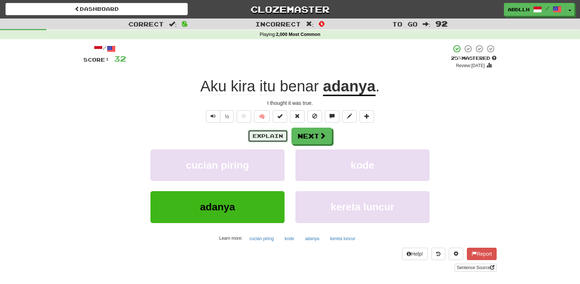
click at [277, 138] on button "Explain" at bounding box center [268, 136] width 40 height 12
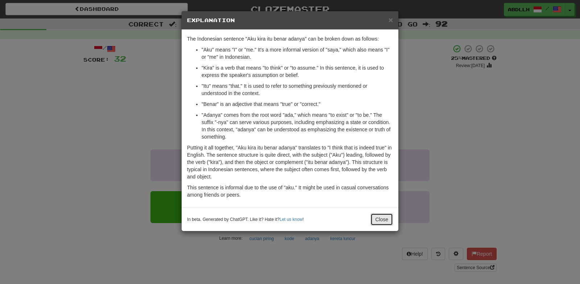
click at [382, 223] on button "Close" at bounding box center [381, 219] width 22 height 12
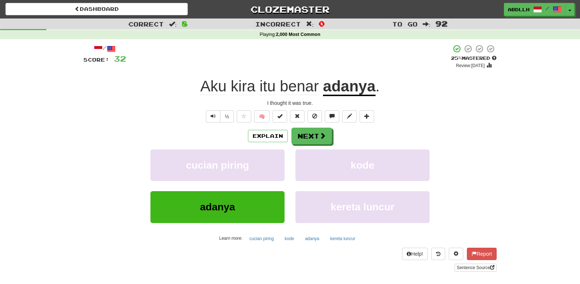
click at [435, 122] on div "½ 🧠" at bounding box center [289, 116] width 413 height 12
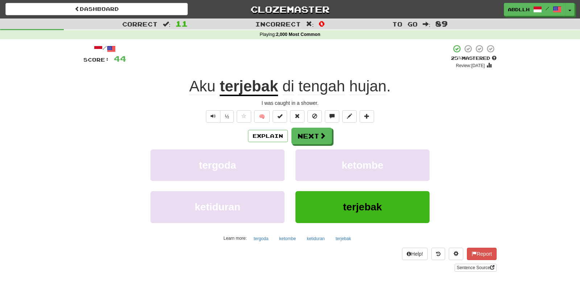
click at [288, 101] on div "I was caught in a shower." at bounding box center [289, 102] width 413 height 7
click at [437, 132] on div "Explain Next" at bounding box center [289, 136] width 413 height 17
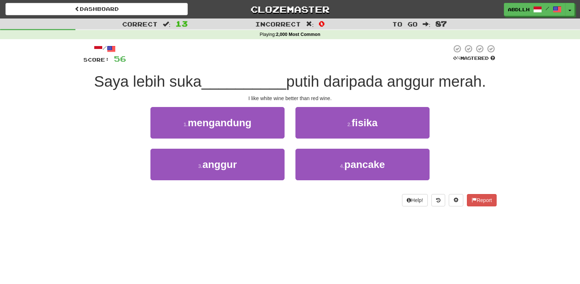
click at [478, 137] on div "1 . mengandung 2 . fisika" at bounding box center [289, 128] width 435 height 42
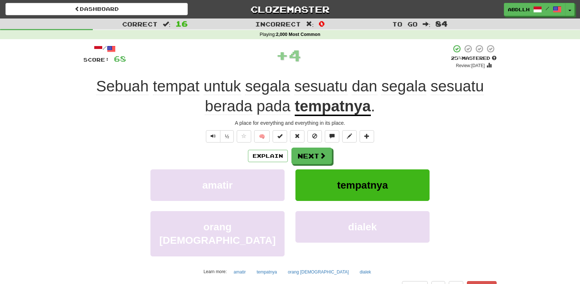
click at [479, 137] on div "½ 🧠" at bounding box center [289, 136] width 413 height 12
click at [313, 149] on button "Next" at bounding box center [312, 156] width 41 height 17
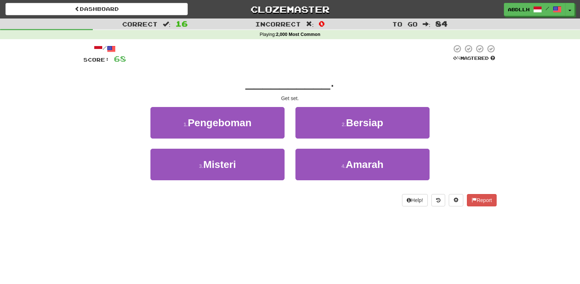
click at [483, 136] on div "1 . Pengeboman 2 . Bersiap" at bounding box center [289, 128] width 435 height 42
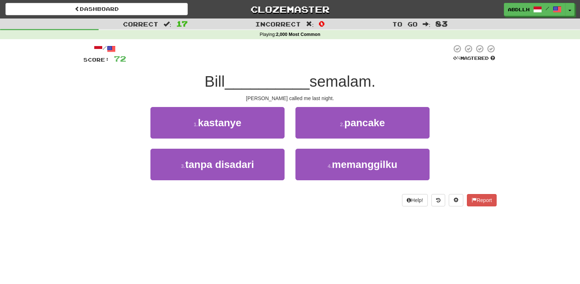
click at [286, 102] on div "/ Score: 72 0 % Mastered Bill __________ semalam. Bill called me last night. 1 …" at bounding box center [289, 125] width 413 height 162
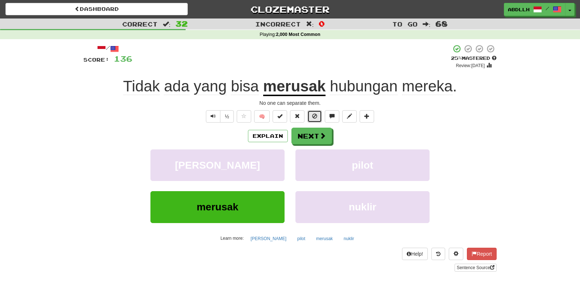
click at [316, 118] on span at bounding box center [314, 115] width 5 height 5
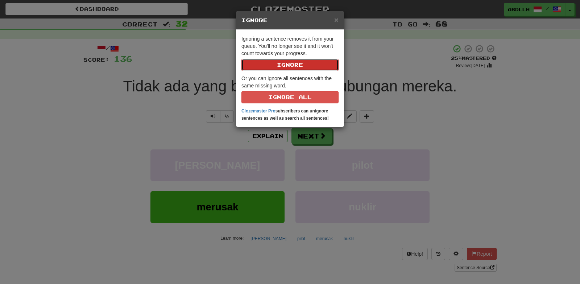
click at [298, 65] on button "Ignore" at bounding box center [289, 65] width 97 height 12
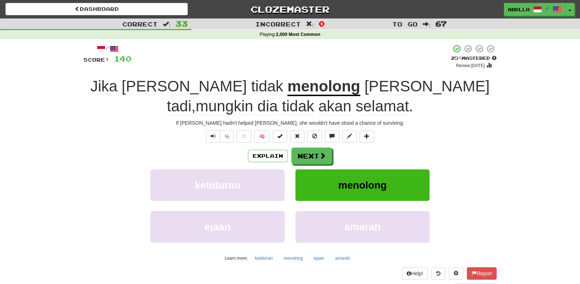
click at [360, 123] on div "If Tom hadn't helped Mary, she wouldn't have stood a chance of surviving." at bounding box center [289, 122] width 413 height 7
click at [458, 123] on div "If Tom hadn't helped Mary, she wouldn't have stood a chance of surviving." at bounding box center [289, 122] width 413 height 7
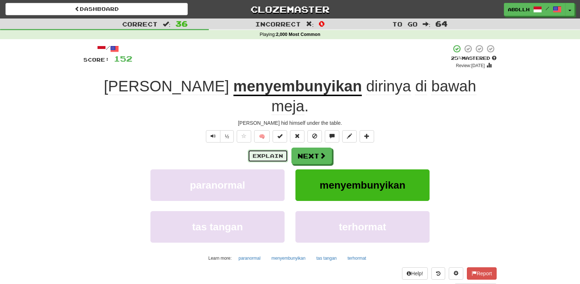
click at [281, 150] on button "Explain" at bounding box center [268, 156] width 40 height 12
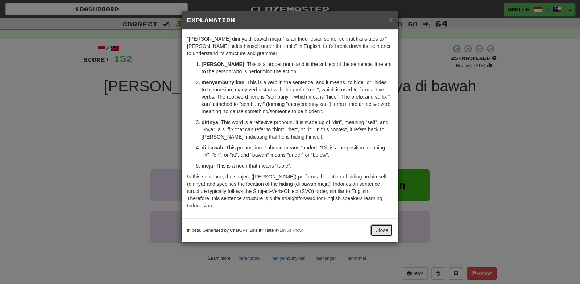
click at [392, 224] on button "Close" at bounding box center [381, 230] width 22 height 12
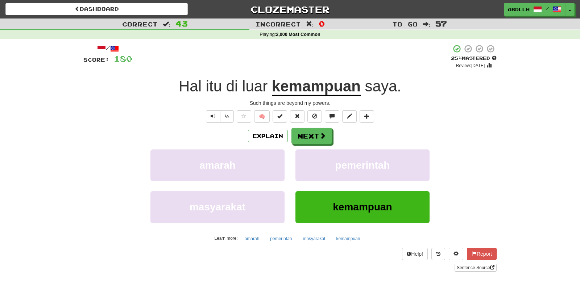
click at [293, 102] on div "Such things are beyond my powers." at bounding box center [289, 102] width 413 height 7
click at [292, 102] on div "Such things are beyond my powers." at bounding box center [289, 102] width 413 height 7
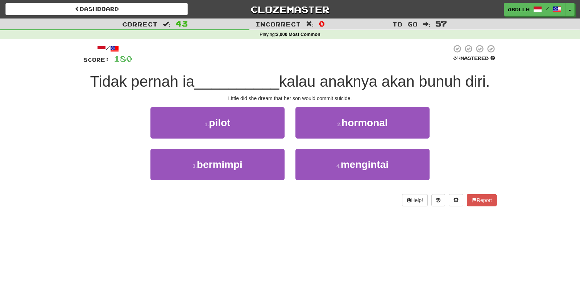
click at [194, 94] on div "/ Score: 180 0 % Mastered Tidak pernah ia __________ kalau anaknya akan bunuh d…" at bounding box center [289, 125] width 413 height 162
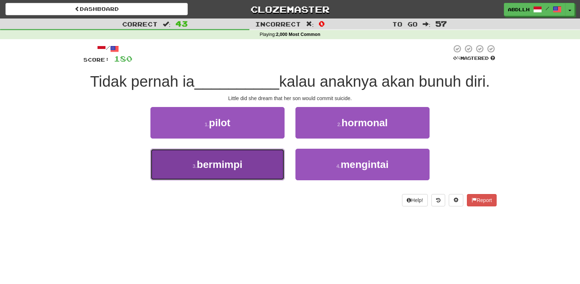
click at [241, 162] on span "bermimpi" at bounding box center [220, 164] width 46 height 11
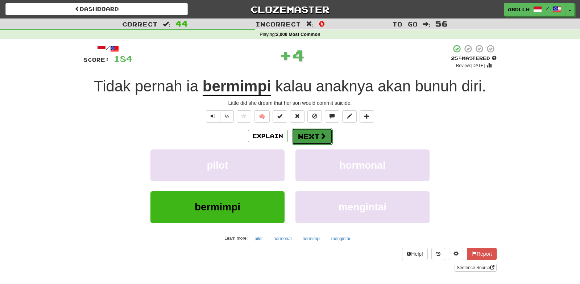
click at [305, 135] on button "Next" at bounding box center [312, 136] width 41 height 17
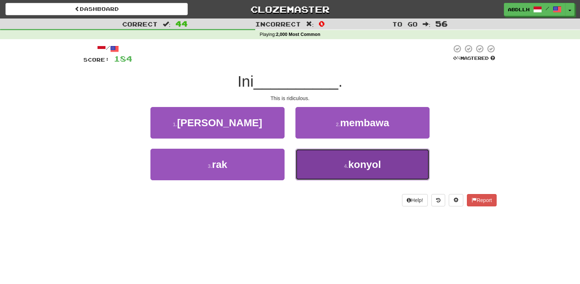
click at [306, 162] on button "4 . konyol" at bounding box center [362, 165] width 134 height 32
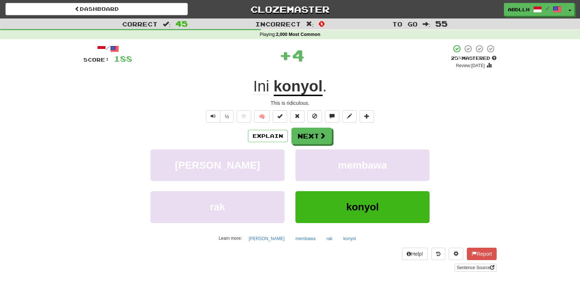
click at [287, 106] on div "This is ridiculous." at bounding box center [289, 102] width 413 height 7
click at [311, 136] on button "Next" at bounding box center [312, 136] width 41 height 17
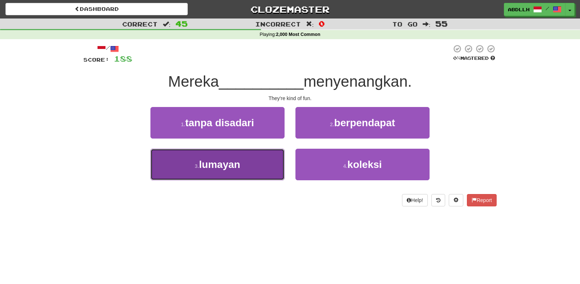
click at [259, 167] on button "3 . lumayan" at bounding box center [217, 165] width 134 height 32
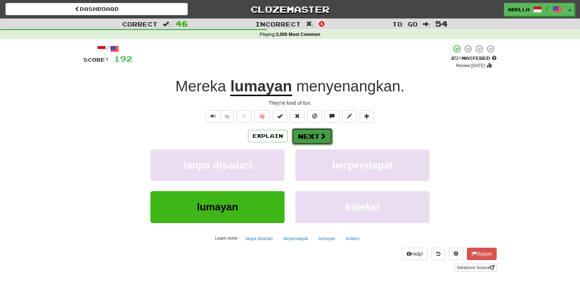
click at [310, 138] on button "Next" at bounding box center [312, 136] width 41 height 17
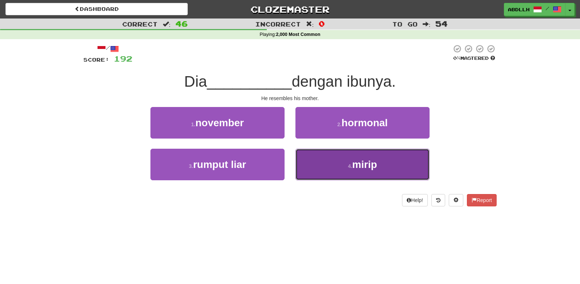
click at [337, 165] on button "4 . mirip" at bounding box center [362, 165] width 134 height 32
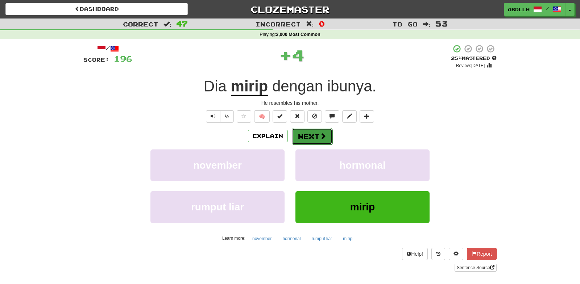
click at [307, 139] on button "Next" at bounding box center [312, 136] width 41 height 17
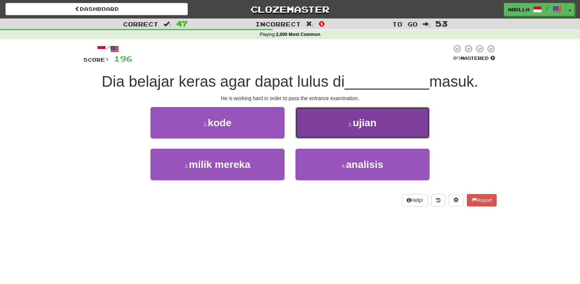
click at [332, 128] on button "2 . ujian" at bounding box center [362, 123] width 134 height 32
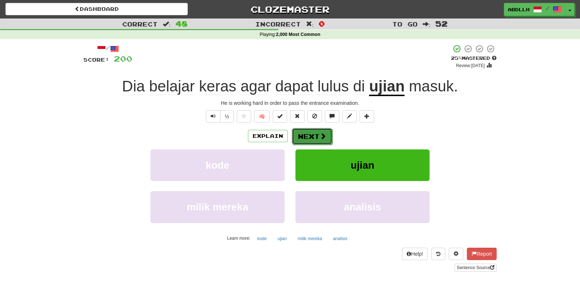
click at [319, 142] on button "Next" at bounding box center [312, 136] width 41 height 17
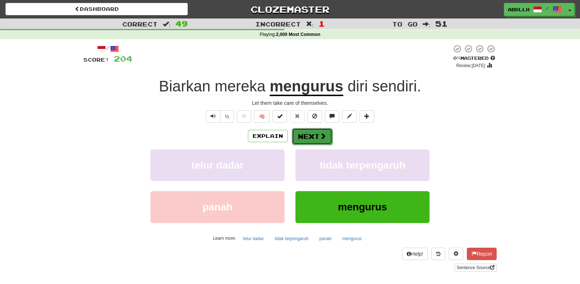
click at [308, 137] on button "Next" at bounding box center [312, 136] width 41 height 17
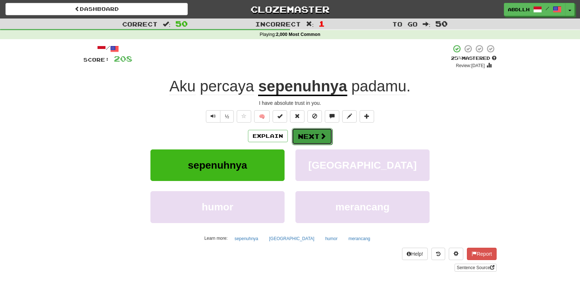
click at [313, 132] on button "Next" at bounding box center [312, 136] width 41 height 17
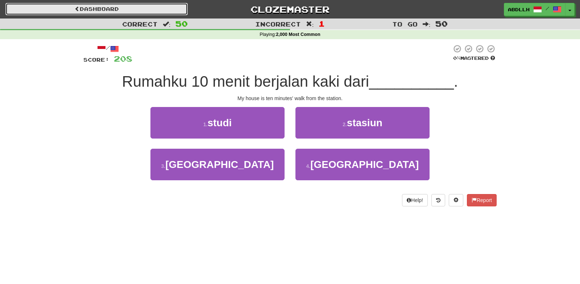
click at [145, 10] on link "Dashboard" at bounding box center [96, 9] width 182 height 12
